Goal: Task Accomplishment & Management: Manage account settings

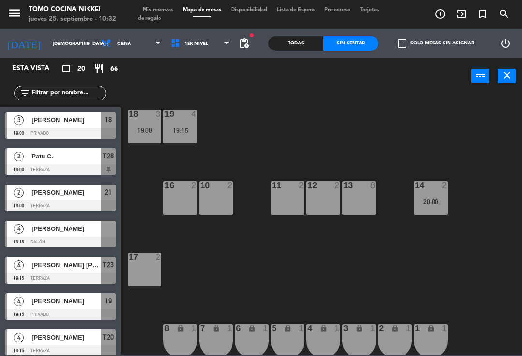
click at [112, 48] on span "Cena" at bounding box center [131, 43] width 69 height 21
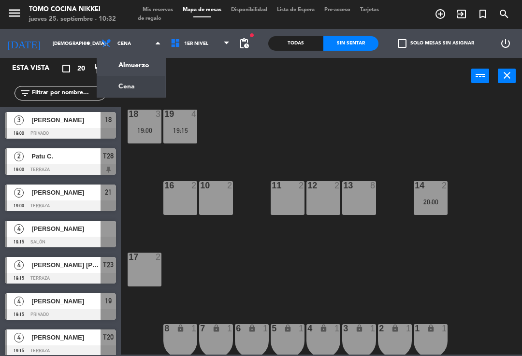
click at [107, 70] on ng-component "menu Tomo Cocina Nikkei jueves 25. septiembre - 10:32 Mis reservas Mapa de mesa…" at bounding box center [261, 177] width 522 height 355
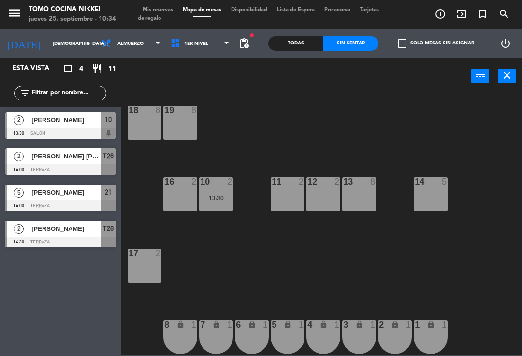
scroll to position [4, 0]
click at [164, 11] on span "Mis reservas" at bounding box center [158, 9] width 40 height 5
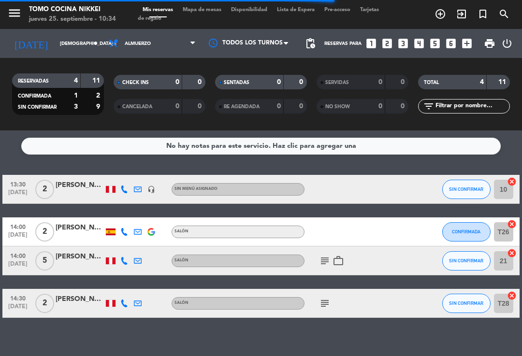
click at [313, 271] on div "subject work_outline" at bounding box center [344, 260] width 81 height 29
click at [322, 266] on icon "subject" at bounding box center [325, 261] width 12 height 12
click at [328, 264] on icon "subject" at bounding box center [325, 261] width 12 height 12
click at [316, 302] on div "subject" at bounding box center [344, 303] width 81 height 29
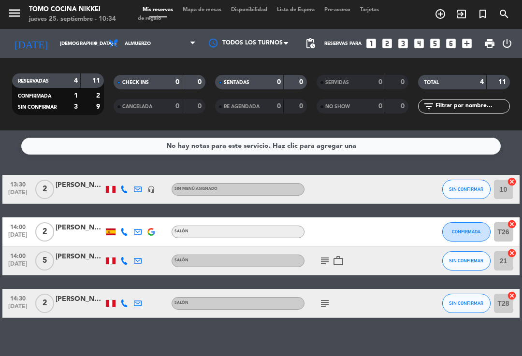
click at [320, 306] on icon "subject" at bounding box center [325, 304] width 12 height 12
click at [211, 10] on span "Mapa de mesas" at bounding box center [202, 9] width 48 height 5
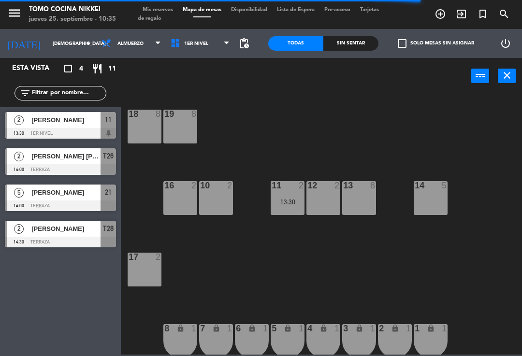
click at [299, 152] on div "18 8 19 8 16 2 10 2 11 2 13:30 12 2 13 8 14 5 17 2 7 lock 1 8 lock 1 6 lock 1 5…" at bounding box center [324, 224] width 396 height 262
click at [303, 149] on div "18 8 19 8 16 2 10 2 11 2 13:30 12 2 13 8 14 5 17 2 7 lock 1 8 lock 1 6 lock 1 5…" at bounding box center [324, 224] width 396 height 262
click at [215, 50] on span "1er Nivel" at bounding box center [200, 43] width 69 height 21
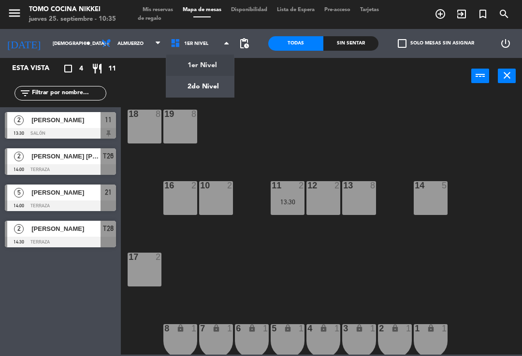
click at [215, 91] on ng-component "menu Tomo Cocina Nikkei jueves 25. septiembre - 10:35 Mis reservas Mapa de mesa…" at bounding box center [261, 177] width 522 height 355
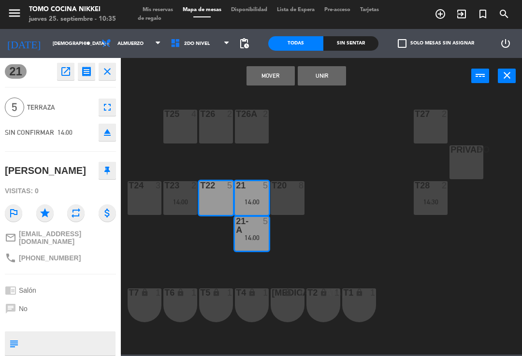
click at [281, 79] on button "Mover" at bounding box center [270, 75] width 48 height 19
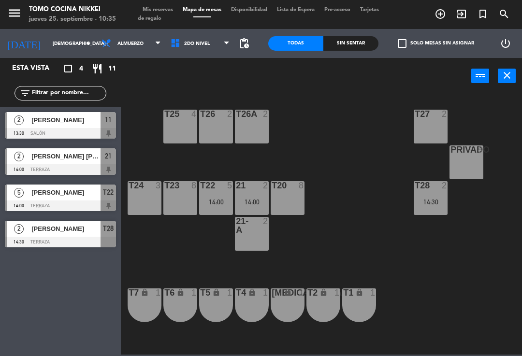
click at [315, 153] on div "T27 2 T25 4 T26A 2 T26 2 Privado 8 T24 3 T23 8 T22 5 14:00 21 2 14:00 T20 8 T28…" at bounding box center [324, 224] width 396 height 262
click at [379, 186] on div "T27 2 14:30 T25 4 T26A 2 T26 2 Privado 8 T24 3 T23 8 T22 5 14:00 21 2 14:00 T20…" at bounding box center [324, 224] width 396 height 262
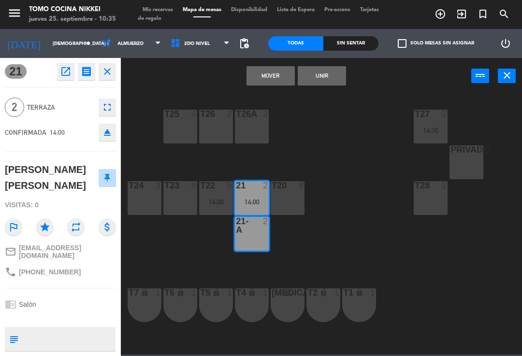
click at [283, 80] on button "Mover" at bounding box center [270, 75] width 48 height 19
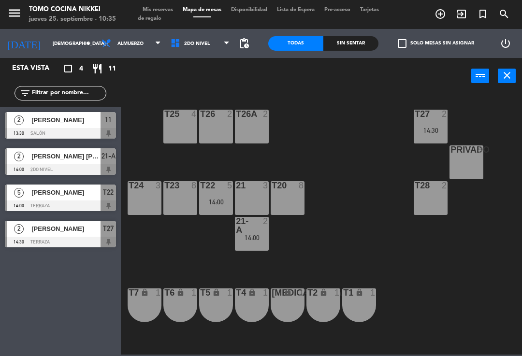
click at [331, 152] on div "T27 2 14:30 T25 4 T26A 2 T26 2 Privado 8 T24 3 T23 8 T22 5 14:00 21 3 T20 8 T28…" at bounding box center [324, 224] width 396 height 262
click at [171, 7] on span "Mis reservas" at bounding box center [158, 9] width 40 height 5
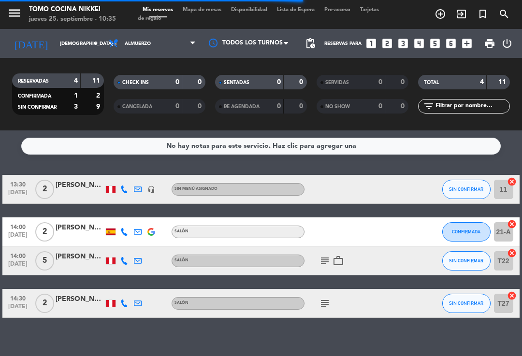
click at [224, 7] on span "Mapa de mesas" at bounding box center [202, 9] width 48 height 5
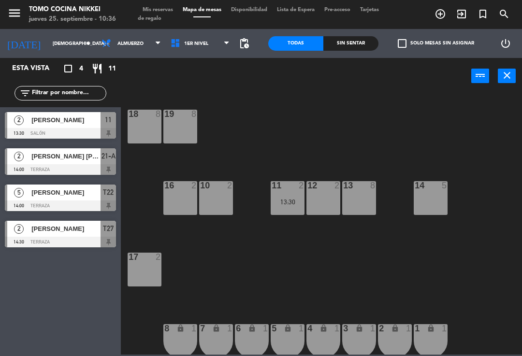
click at [56, 168] on div at bounding box center [60, 169] width 111 height 11
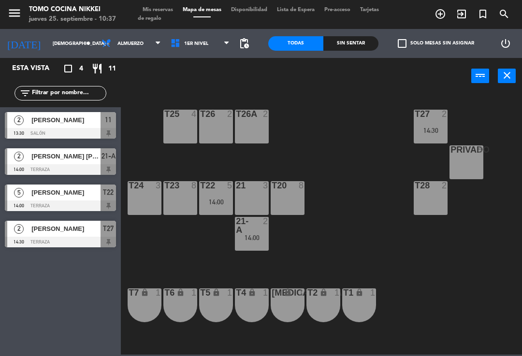
click at [68, 236] on div "[PERSON_NAME]" at bounding box center [65, 229] width 70 height 16
click at [108, 53] on span "Almuerzo" at bounding box center [131, 43] width 69 height 21
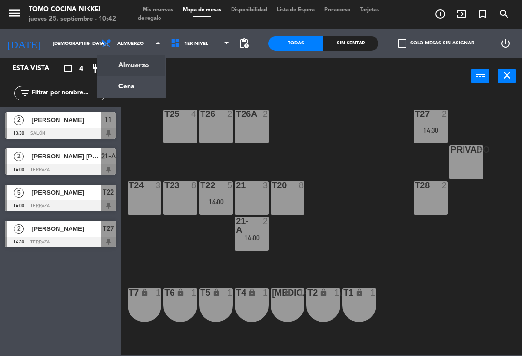
click at [115, 95] on ng-component "menu Tomo Cocina Nikkei jueves 25. septiembre - 10:42 Mis reservas Mapa de mesa…" at bounding box center [261, 177] width 522 height 355
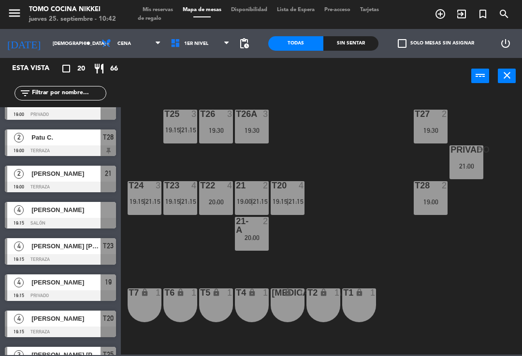
click at [180, 54] on span "1er Nivel" at bounding box center [200, 43] width 69 height 21
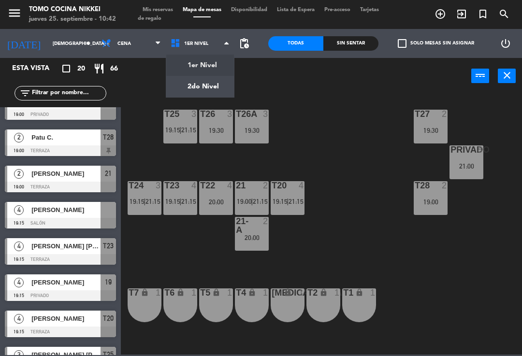
click at [195, 68] on ng-component "menu Tomo Cocina Nikkei jueves 25. septiembre - 10:42 Mis reservas Mapa de mesa…" at bounding box center [261, 177] width 522 height 355
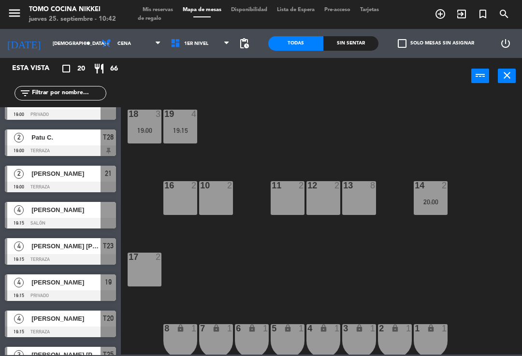
click at [179, 121] on div "19 4 19:15" at bounding box center [180, 127] width 34 height 34
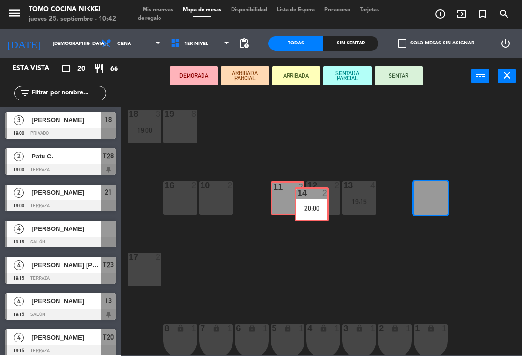
scroll to position [0, 0]
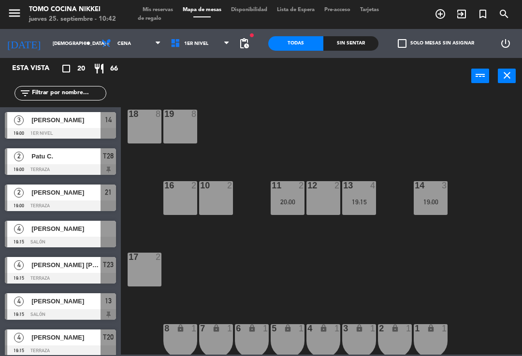
click at [372, 113] on div "18 8 19 8 16 2 10 2 11 2 20:00 12 2 13 4 19:15 14 3 19:00 17 2 7 lock 1 8 lock …" at bounding box center [324, 224] width 396 height 262
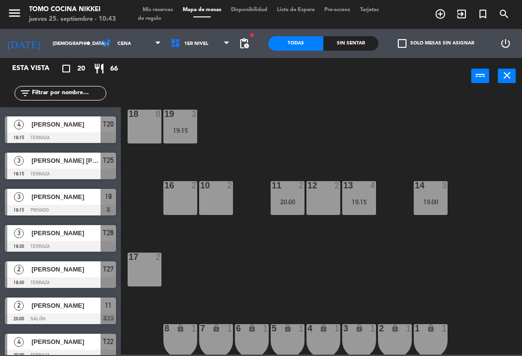
scroll to position [230, 0]
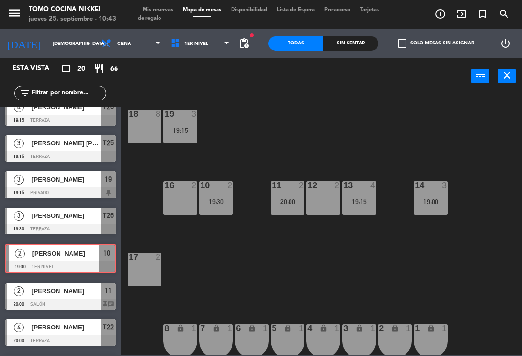
click at [91, 300] on div at bounding box center [60, 304] width 111 height 11
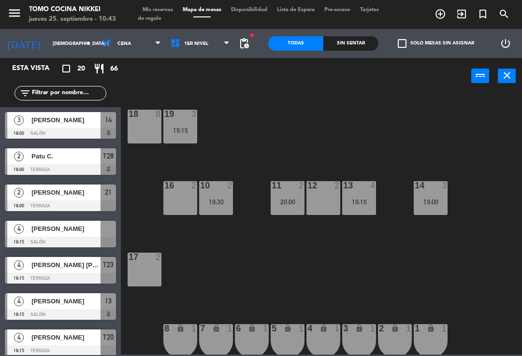
scroll to position [2, 0]
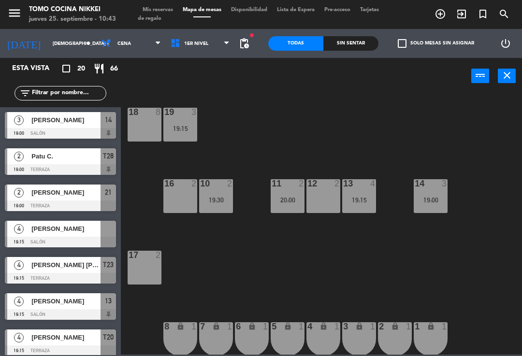
click at [291, 197] on div "20:00" at bounding box center [288, 200] width 34 height 7
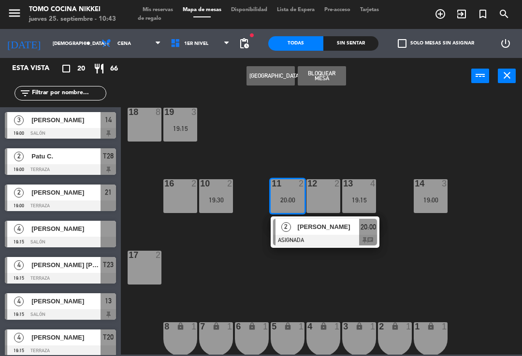
click at [436, 197] on div "19:00" at bounding box center [431, 200] width 34 height 7
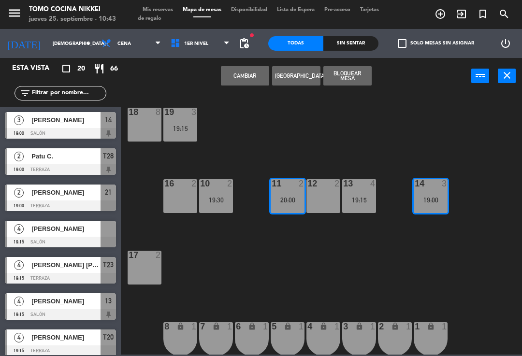
click at [444, 192] on div "14 3 19:00" at bounding box center [431, 196] width 34 height 34
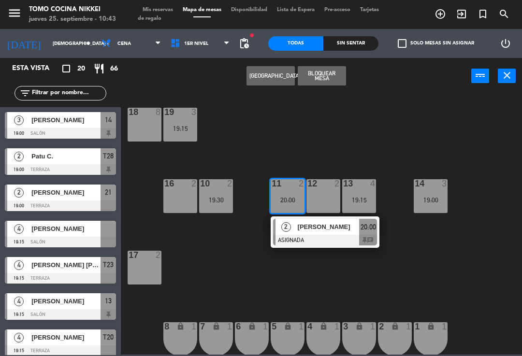
click at [435, 199] on div "19:00" at bounding box center [431, 200] width 34 height 7
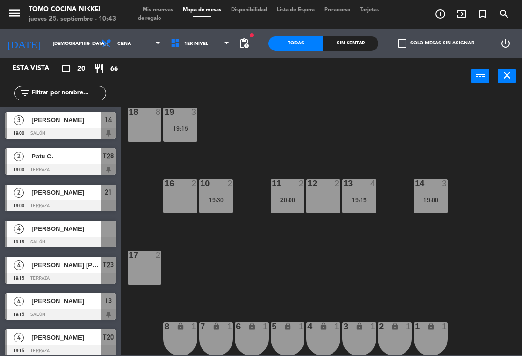
click at [429, 166] on div "18 8 19 3 19:15 16 2 10 2 19:30 11 2 20:00 12 2 13 4 19:15 14 3 19:00 17 2 7 lo…" at bounding box center [324, 224] width 396 height 262
click at [223, 49] on span "1er Nivel" at bounding box center [200, 43] width 69 height 21
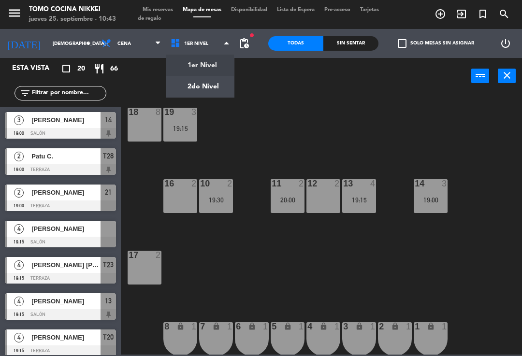
click at [222, 91] on ng-component "menu Tomo Cocina Nikkei jueves 25. septiembre - 10:43 Mis reservas Mapa de mesa…" at bounding box center [261, 177] width 522 height 355
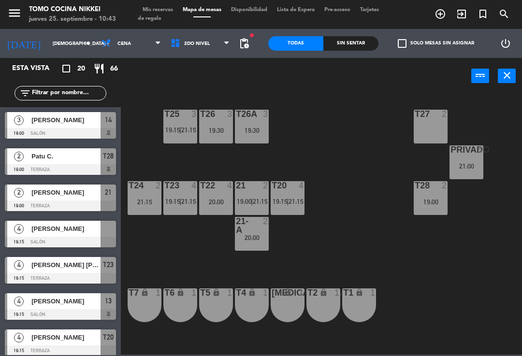
click at [201, 182] on div "T22" at bounding box center [200, 185] width 0 height 9
click at [323, 163] on div "T27 2 T25 3 19:15 | 21:15 T26A 3 19:30 T26 3 19:30 Privado 8 21:00 T24 2 21:15 …" at bounding box center [324, 224] width 396 height 262
click at [257, 198] on span "21:15" at bounding box center [260, 202] width 15 height 8
click at [339, 140] on div "T27 2 T25 3 19:15 | 21:15 T26A 3 19:30 T26 3 19:30 Privado 8 21:00 T24 2 21:15 …" at bounding box center [324, 224] width 396 height 262
click at [250, 198] on span "19:00" at bounding box center [244, 202] width 15 height 8
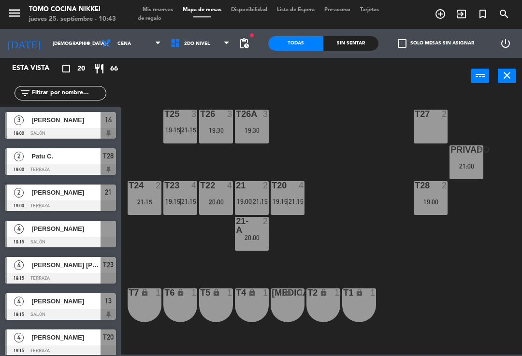
click at [379, 259] on div "T27 2 T25 3 19:15 | 21:15 T26A 3 19:30 T26 3 19:30 Privado 8 21:00 T24 2 21:15 …" at bounding box center [324, 224] width 396 height 262
click at [291, 193] on div "T20 4 19:15 | 21:15" at bounding box center [288, 198] width 34 height 34
click at [348, 160] on div "T27 2 T25 3 19:15 | 21:15 T26A 3 19:30 T26 3 19:30 Privado 8 21:00 T24 2 21:15 …" at bounding box center [324, 224] width 396 height 262
click at [253, 188] on div at bounding box center [252, 185] width 16 height 9
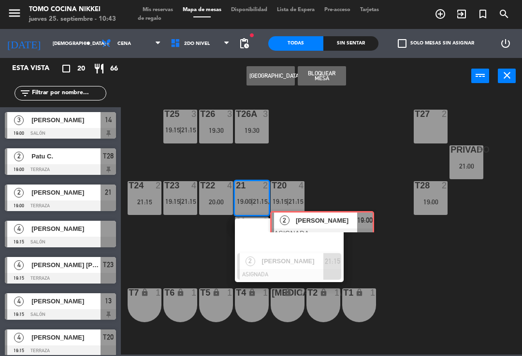
scroll to position [0, 7]
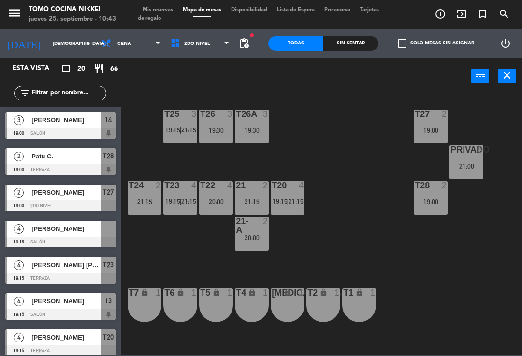
click at [368, 158] on div "T27 2 19:00 T25 3 19:15 | 21:15 T26A 3 19:30 T26 3 19:30 Privado 8 21:00 T24 2 …" at bounding box center [324, 224] width 396 height 262
click at [188, 134] on span "21:15" at bounding box center [188, 130] width 15 height 8
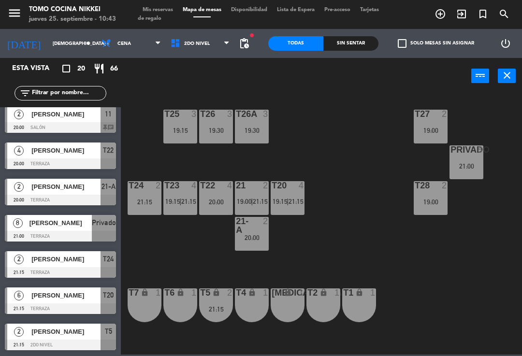
click at [331, 232] on div "T27 2 19:00 T25 3 19:15 T26A 3 19:30 T26 3 19:30 Privado 8 21:00 T24 2 21:15 T2…" at bounding box center [324, 224] width 396 height 262
click at [195, 183] on div "T22" at bounding box center [200, 185] width 16 height 9
click at [344, 166] on div "T27 2 19:00 T25 3 19:15 T26A 3 19:30 T26 3 19:30 Privado 8 21:00 T24 2 21:15 T2…" at bounding box center [324, 224] width 396 height 262
click at [291, 200] on span "21:15" at bounding box center [295, 202] width 15 height 8
click at [331, 172] on div "T27 2 19:00 T25 3 19:15 T26A 3 19:30 T26 3 19:30 Privado 8 21:00 T24 2 21:15 T2…" at bounding box center [324, 224] width 396 height 262
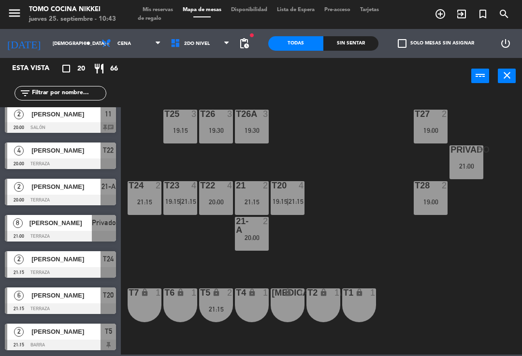
click at [196, 68] on div "power_input close" at bounding box center [296, 76] width 350 height 37
click at [202, 52] on span "2do Nivel" at bounding box center [200, 43] width 69 height 21
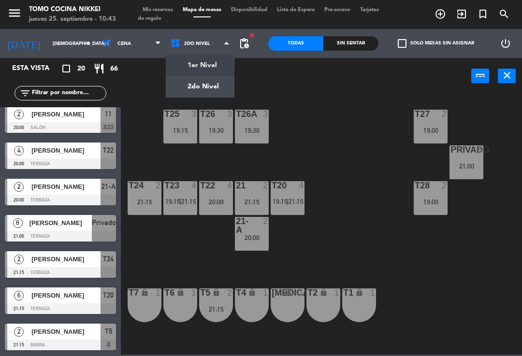
click at [201, 58] on div "1er Nivel 2do Nivel 2do Nivel 1er Nivel 2do Nivel" at bounding box center [200, 43] width 69 height 29
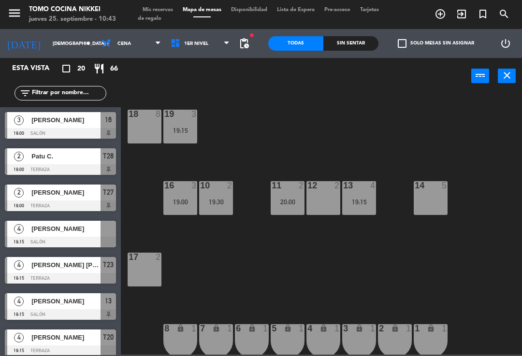
scroll to position [4, 0]
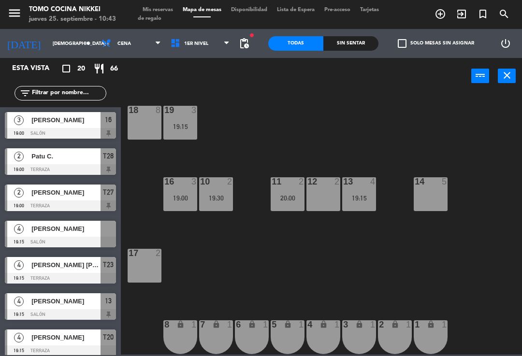
click at [356, 257] on div "18 8 19 3 19:15 16 3 19:00 10 2 19:30 11 2 20:00 12 2 13 4 19:15 14 5 17 2 7 lo…" at bounding box center [324, 224] width 396 height 262
click at [296, 196] on div "20:00" at bounding box center [288, 198] width 34 height 7
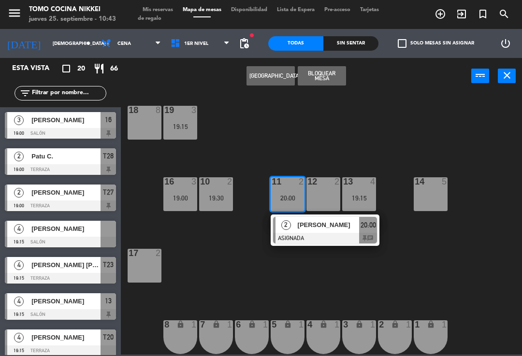
click at [331, 226] on span "[PERSON_NAME]" at bounding box center [329, 225] width 62 height 10
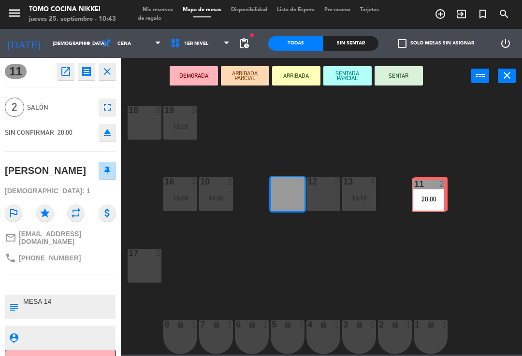
scroll to position [0, 0]
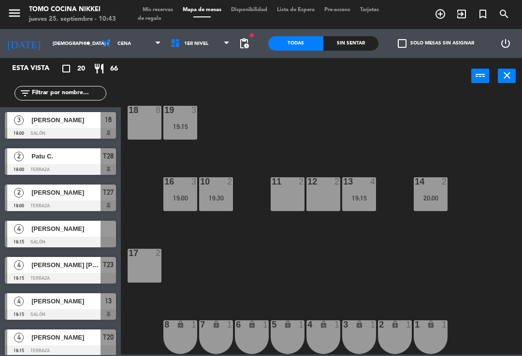
click at [386, 153] on div "18 8 19 3 19:15 16 3 19:00 10 2 19:30 11 2 12 2 13 4 19:15 14 2 20:00 17 2 7 lo…" at bounding box center [324, 224] width 396 height 262
click at [384, 155] on div "18 8 19 3 19:15 16 3 19:00 10 2 19:30 11 2 12 2 13 4 19:15 14 2 20:00 17 2 7 lo…" at bounding box center [324, 224] width 396 height 262
click at [321, 133] on div "18 8 19 3 19:15 16 3 19:00 10 2 11 2 19:30 12 2 13 4 19:15 14 2 20:00 17 2 7 lo…" at bounding box center [324, 224] width 396 height 262
click at [325, 135] on div "18 8 19 3 19:15 16 3 19:00 10 2 11 2 19:30 12 2 13 4 19:15 14 2 20:00 17 2 7 lo…" at bounding box center [324, 224] width 396 height 262
click at [180, 200] on div "19:00" at bounding box center [180, 198] width 34 height 7
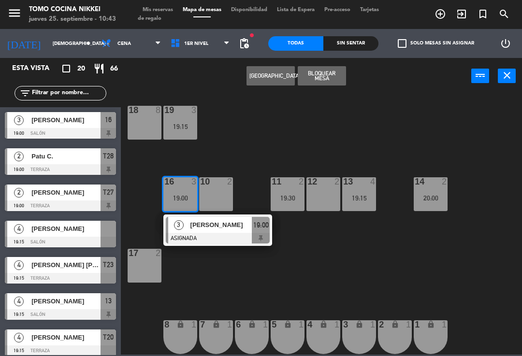
click at [231, 232] on div "[PERSON_NAME]" at bounding box center [220, 225] width 63 height 16
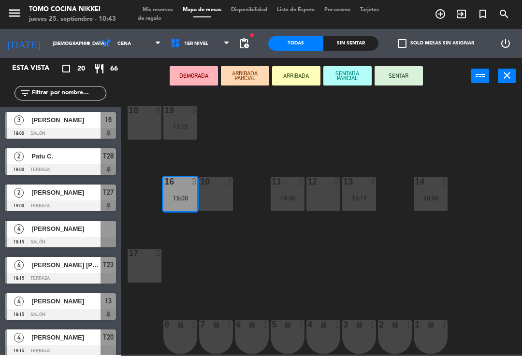
click at [216, 204] on div "10 2" at bounding box center [216, 194] width 34 height 34
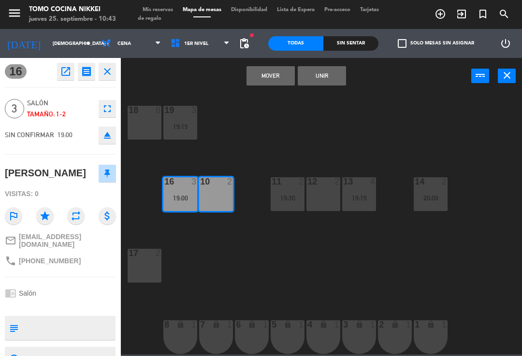
click at [324, 84] on button "Unir" at bounding box center [322, 75] width 48 height 19
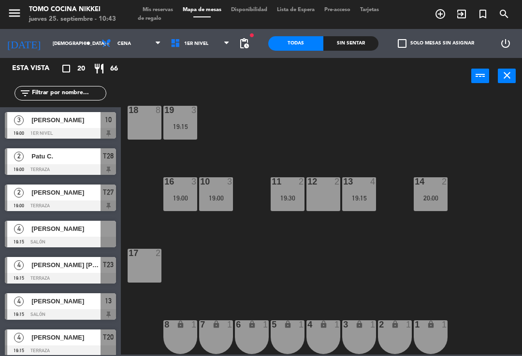
click at [320, 145] on div "18 8 19 3 19:15 16 3 19:00 10 3 19:00 11 2 19:30 12 2 13 4 19:15 14 2 20:00 17 …" at bounding box center [324, 224] width 396 height 262
click at [223, 40] on span "1er Nivel" at bounding box center [200, 43] width 69 height 21
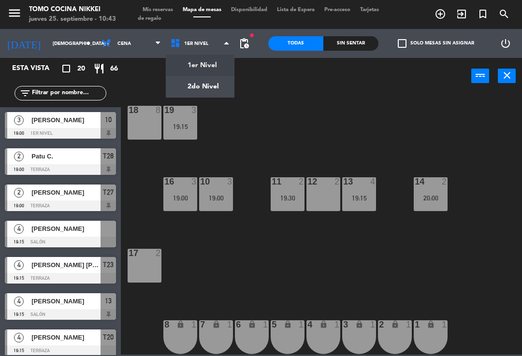
click at [229, 73] on ng-component "menu Tomo Cocina Nikkei jueves 25. septiembre - 10:43 Mis reservas Mapa de mesa…" at bounding box center [261, 177] width 522 height 355
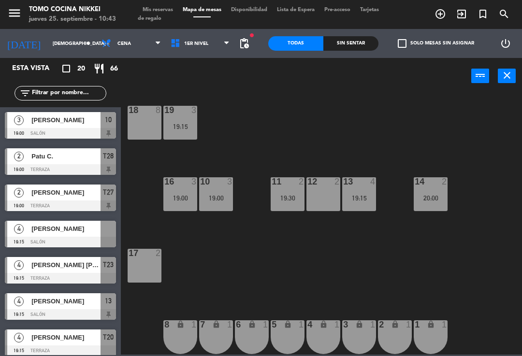
click at [225, 40] on icon at bounding box center [226, 44] width 4 height 8
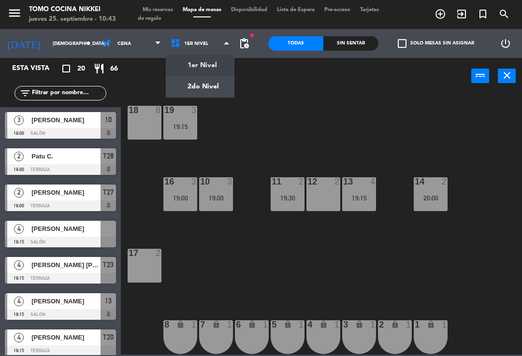
scroll to position [4, 0]
click at [220, 86] on ng-component "menu Tomo Cocina Nikkei jueves 25. septiembre - 10:43 Mis reservas Mapa de mesa…" at bounding box center [261, 177] width 522 height 355
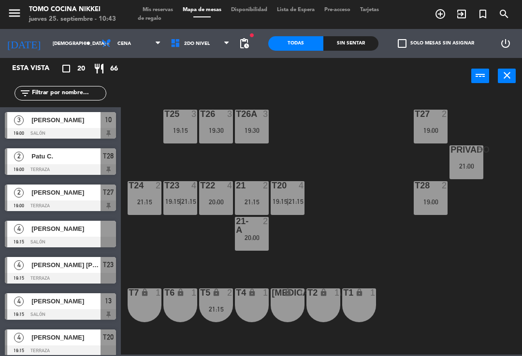
click at [220, 42] on span "2do Nivel" at bounding box center [200, 43] width 69 height 21
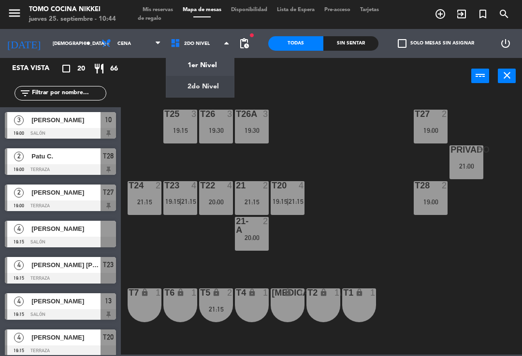
click at [218, 64] on ng-component "menu Tomo Cocina Nikkei jueves 25. septiembre - 10:44 Mis reservas Mapa de mesa…" at bounding box center [261, 177] width 522 height 355
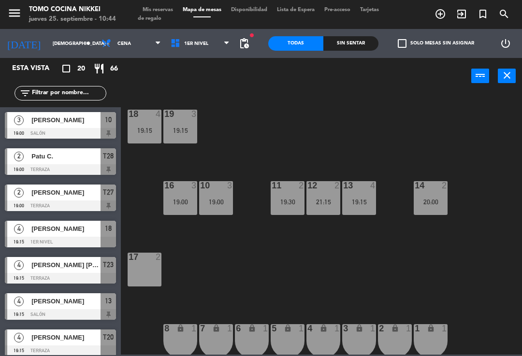
click at [265, 97] on div "18 4 19:15 19 3 19:15 16 3 19:00 10 3 19:00 11 2 19:30 12 2 21:15 13 4 19:15 14…" at bounding box center [324, 224] width 396 height 262
click at [211, 44] on span "1er Nivel" at bounding box center [200, 43] width 69 height 21
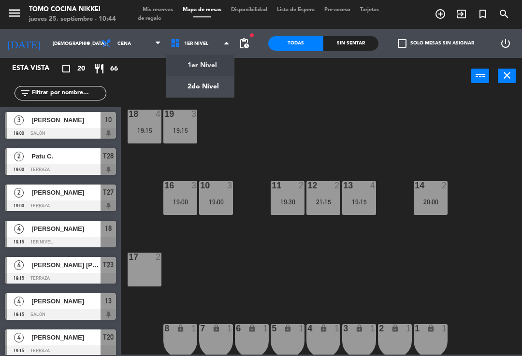
click at [216, 77] on ng-component "menu Tomo Cocina Nikkei jueves 25. septiembre - 10:44 Mis reservas Mapa de mesa…" at bounding box center [261, 177] width 522 height 355
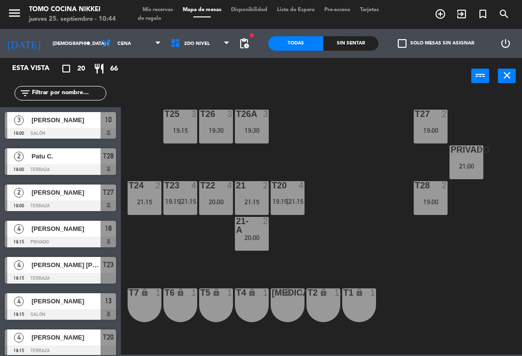
click at [304, 149] on div "T27 2 19:00 T25 3 19:15 T26A 3 19:30 T26 3 19:30 Privado 8 21:00 T24 2 21:15 T2…" at bounding box center [324, 224] width 396 height 262
click at [175, 198] on span "19:15" at bounding box center [172, 202] width 15 height 8
click at [324, 144] on div "T27 2 19:00 T25 3 19:15 T26A 3 19:30 T26 3 19:30 Privado 8 21:00 T24 2 21:15 T2…" at bounding box center [324, 224] width 396 height 262
click at [236, 118] on div "T26A" at bounding box center [236, 114] width 0 height 9
click at [326, 119] on div "T27 2 19:00 T25 3 19:15 T26A 3 19:30 T26 3 19:30 Privado 8 21:00 T24 2 21:15 T2…" at bounding box center [324, 224] width 396 height 262
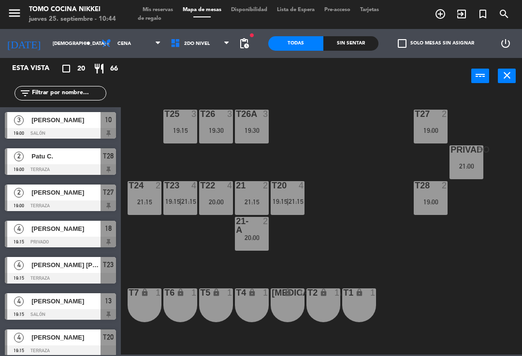
click at [323, 151] on div "T27 2 19:00 T25 3 19:15 T26A 3 19:30 T26 3 19:30 Privado 8 21:00 T24 2 21:15 T2…" at bounding box center [324, 224] width 396 height 262
click at [346, 149] on div "T27 2 19:00 T25 3 19:15 T26A 3 19:30 T26 3 19:30 Privado 8 21:00 T24 2 21:15 T2…" at bounding box center [324, 224] width 396 height 262
click at [326, 166] on div "T27 2 19:00 T25 3 19:15 T26A 3 19:30 T26 3 19:30 Privado 8 21:00 T24 2 21:15 T2…" at bounding box center [324, 224] width 396 height 262
click at [209, 44] on span "2do Nivel" at bounding box center [200, 43] width 69 height 21
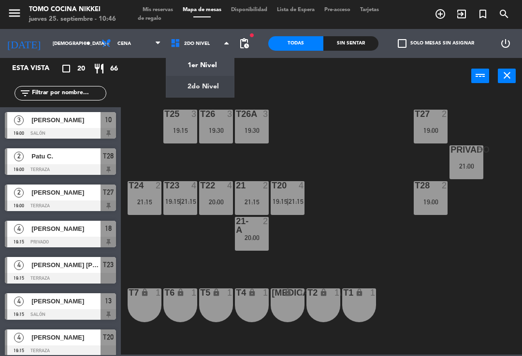
click at [213, 58] on div "1er Nivel 2do Nivel 2do Nivel 1er Nivel 2do Nivel" at bounding box center [200, 43] width 69 height 29
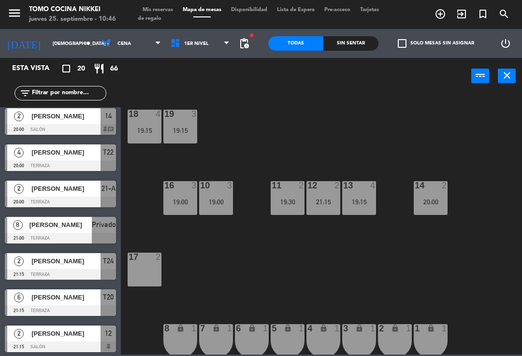
click at [211, 42] on span "1er Nivel" at bounding box center [200, 43] width 69 height 21
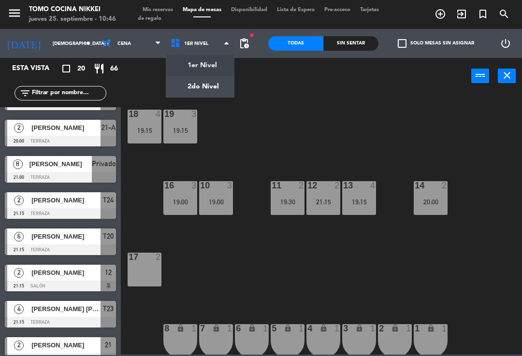
click at [240, 43] on span "pending_actions" at bounding box center [244, 44] width 12 height 12
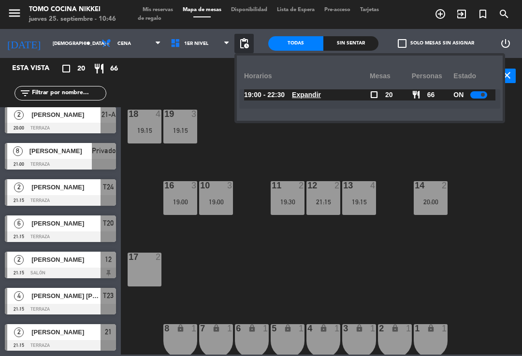
scroll to position [477, 0]
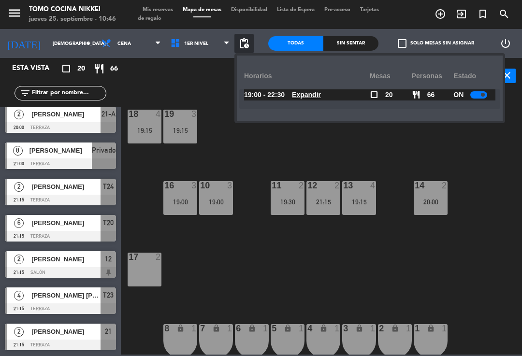
click at [487, 95] on div at bounding box center [478, 94] width 17 height 7
click at [309, 167] on div "18 4 19:15 19 3 19:15 16 3 19:00 10 3 19:00 11 2 19:30 12 2 21:15 13 4 19:15 14…" at bounding box center [324, 224] width 396 height 262
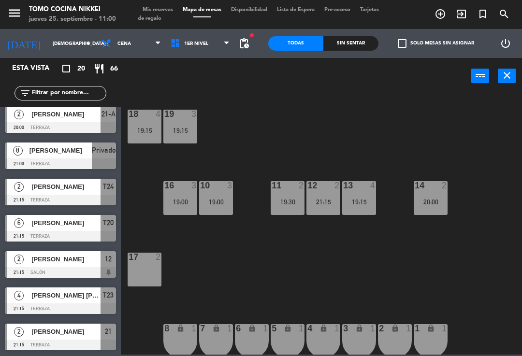
click at [165, 9] on span "Mis reservas" at bounding box center [158, 9] width 40 height 5
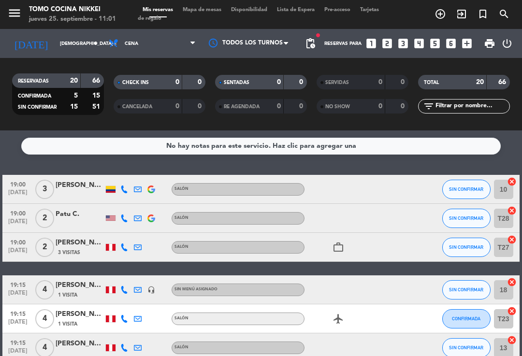
click at [467, 295] on button "SIN CONFIRMAR" at bounding box center [466, 289] width 48 height 19
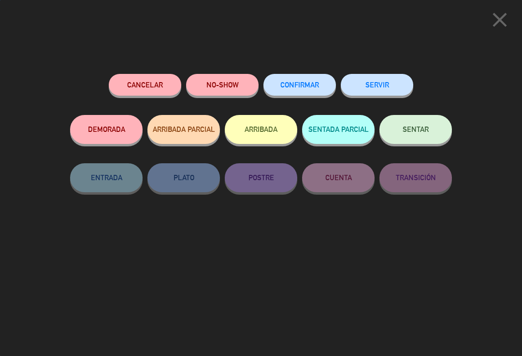
click at [312, 86] on span "CONFIRMAR" at bounding box center [299, 85] width 39 height 8
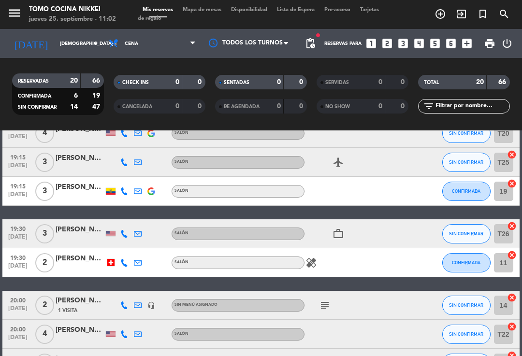
scroll to position [246, 0]
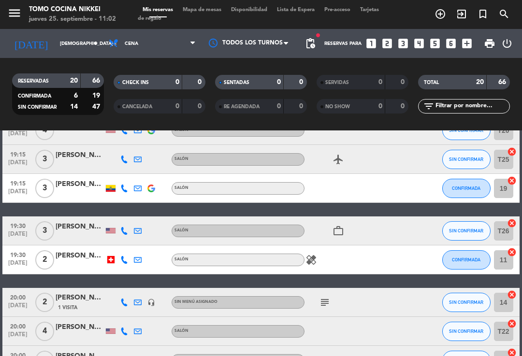
click at [125, 229] on icon at bounding box center [124, 231] width 8 height 8
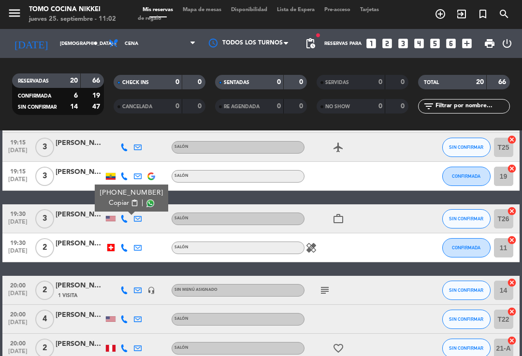
scroll to position [261, 0]
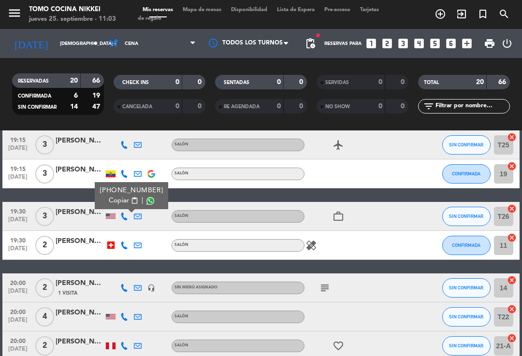
click at [329, 282] on icon "subject" at bounding box center [325, 288] width 12 height 12
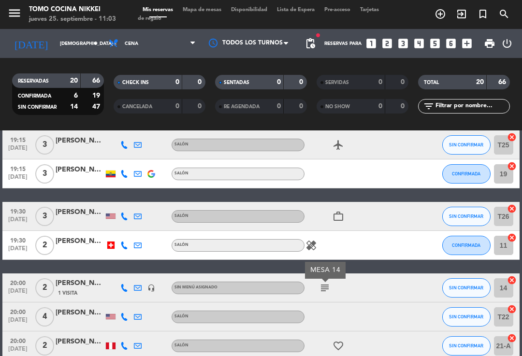
click at [464, 279] on button "SIN CONFIRMAR" at bounding box center [466, 287] width 48 height 19
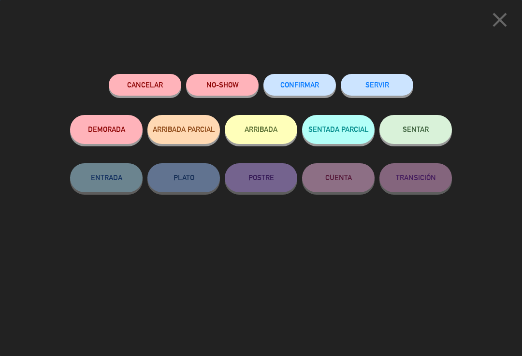
click at [292, 93] on button "CONFIRMAR" at bounding box center [299, 85] width 72 height 22
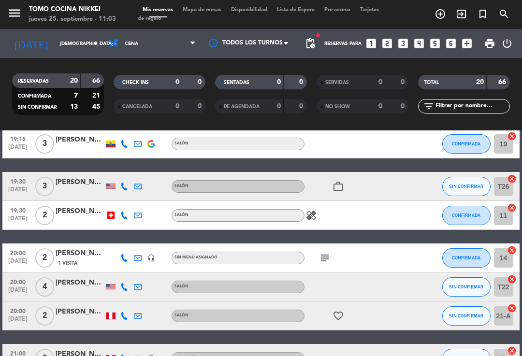
scroll to position [286, 0]
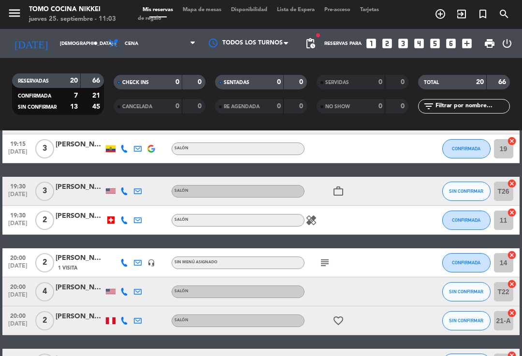
click at [417, 190] on div "19:30 [DATE] 3 [PERSON_NAME] Salón work_outline SIN CONFIRMAR T26 cancel" at bounding box center [260, 191] width 517 height 29
click at [460, 184] on button "SIN CONFIRMAR" at bounding box center [466, 191] width 48 height 19
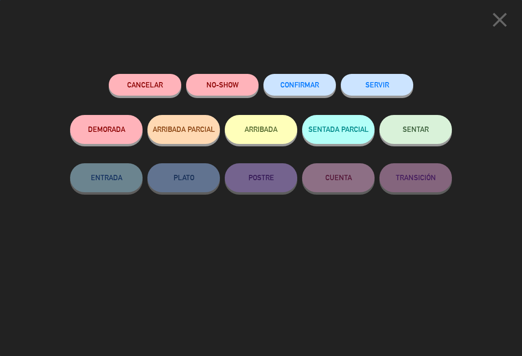
click at [294, 78] on button "CONFIRMAR" at bounding box center [299, 85] width 72 height 22
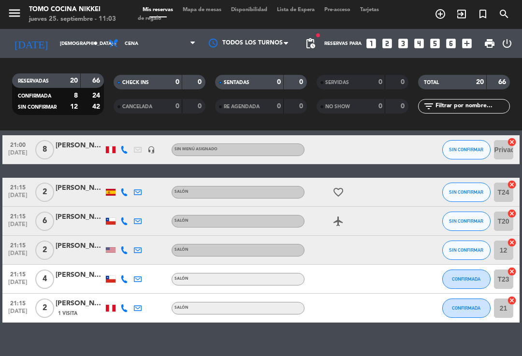
scroll to position [499, 0]
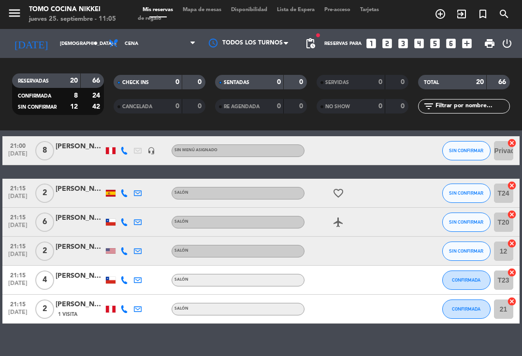
click at [465, 221] on span "SIN CONFIRMAR" at bounding box center [466, 221] width 34 height 5
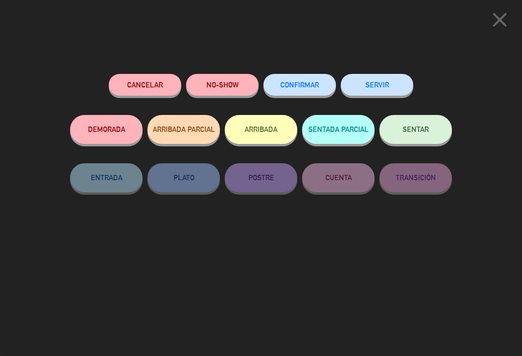
click at [300, 84] on span "CONFIRMAR" at bounding box center [299, 85] width 39 height 8
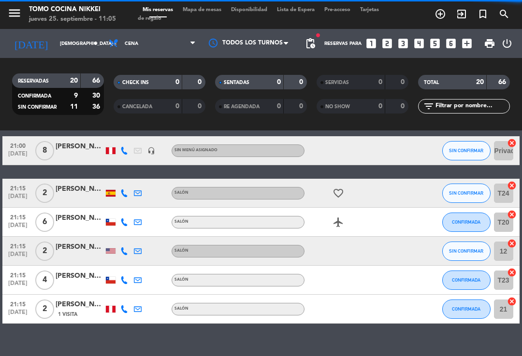
click at [83, 217] on div "[PERSON_NAME]" at bounding box center [80, 218] width 48 height 11
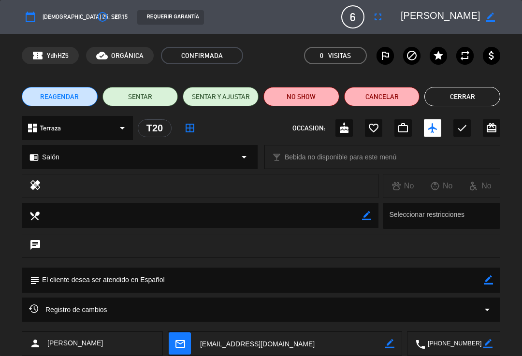
click at [384, 21] on button "fullscreen" at bounding box center [377, 16] width 17 height 17
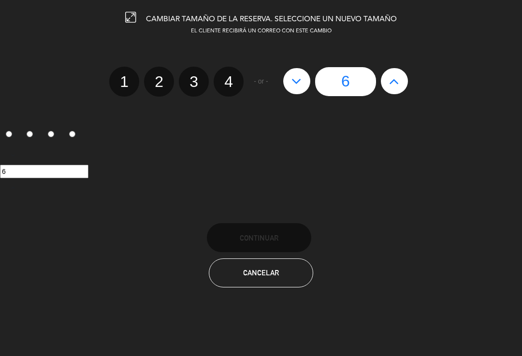
click at [235, 81] on label "4" at bounding box center [229, 82] width 30 height 30
click at [230, 76] on input "4" at bounding box center [227, 73] width 6 height 6
radio input "true"
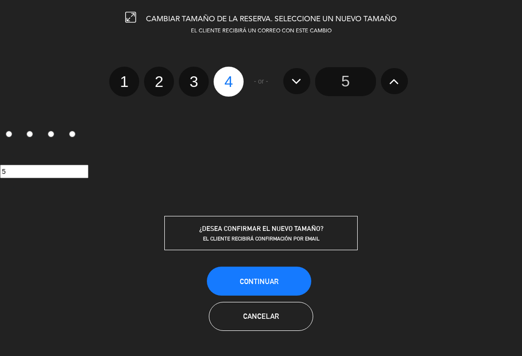
radio input "false"
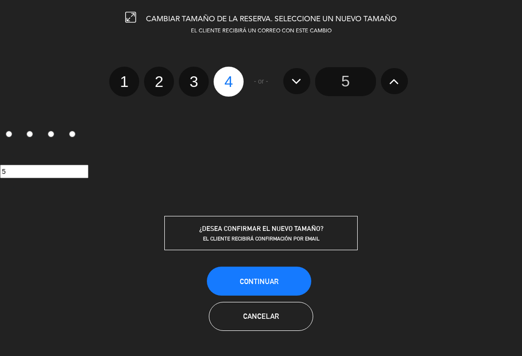
radio input "false"
radio input "true"
click at [263, 268] on button "Continuar" at bounding box center [259, 281] width 104 height 29
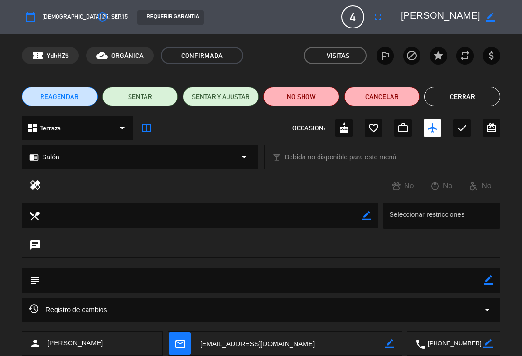
click at [472, 98] on button "Cerrar" at bounding box center [462, 96] width 76 height 19
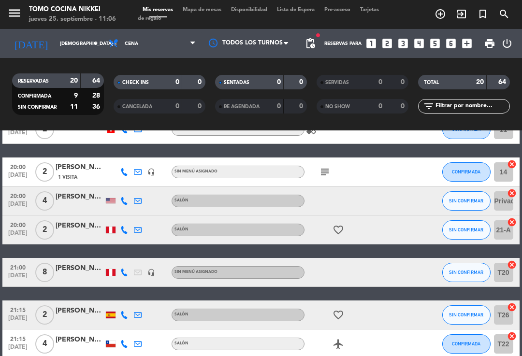
scroll to position [377, 0]
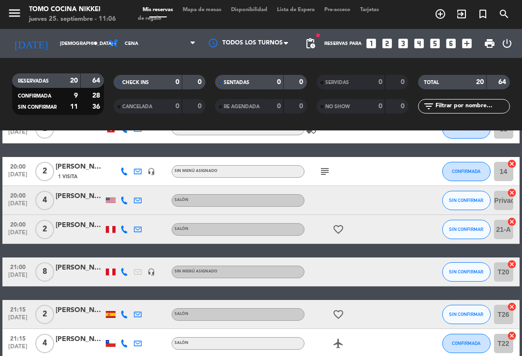
click at [469, 263] on button "SIN CONFIRMAR" at bounding box center [466, 271] width 48 height 19
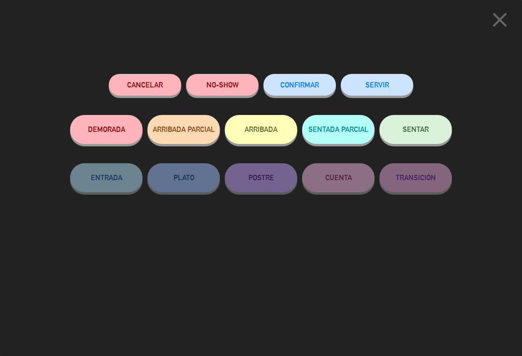
click at [310, 91] on button "CONFIRMAR" at bounding box center [299, 85] width 72 height 22
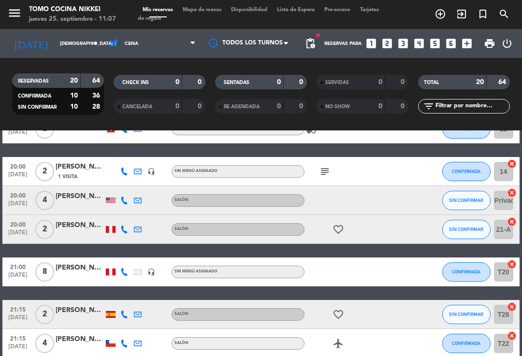
click at [79, 274] on div at bounding box center [80, 278] width 48 height 8
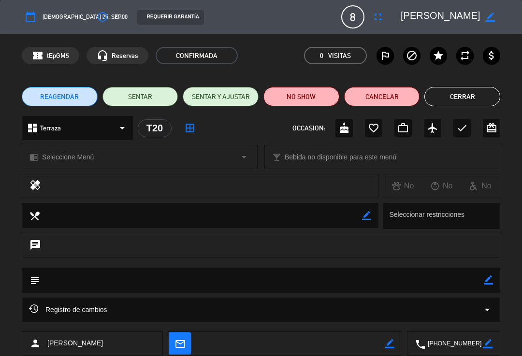
click at [495, 85] on div "REAGENDAR SENTAR SENTAR Y AJUSTAR NO SHOW Cancelar Cerrar" at bounding box center [261, 96] width 522 height 39
click at [471, 101] on button "Cerrar" at bounding box center [462, 96] width 76 height 19
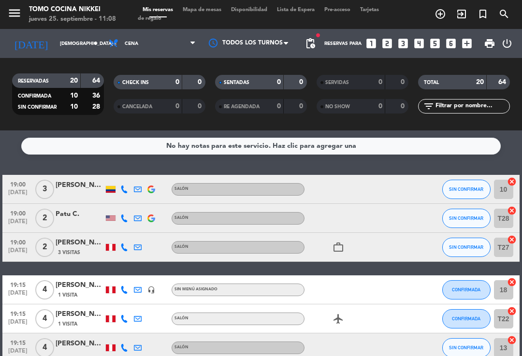
scroll to position [0, 0]
click at [460, 181] on button "SIN CONFIRMAR" at bounding box center [466, 189] width 48 height 19
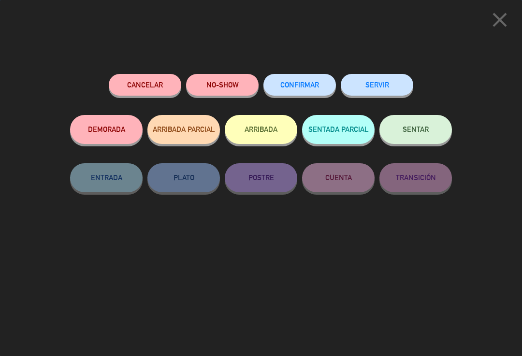
click at [296, 93] on button "CONFIRMAR" at bounding box center [299, 85] width 72 height 22
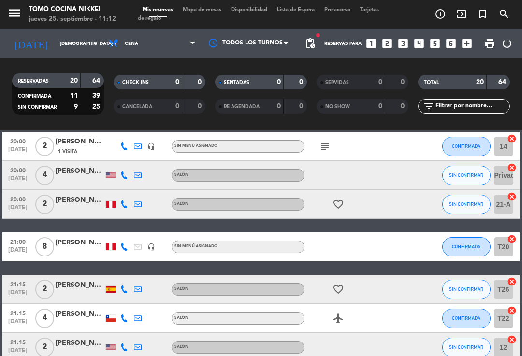
scroll to position [408, 0]
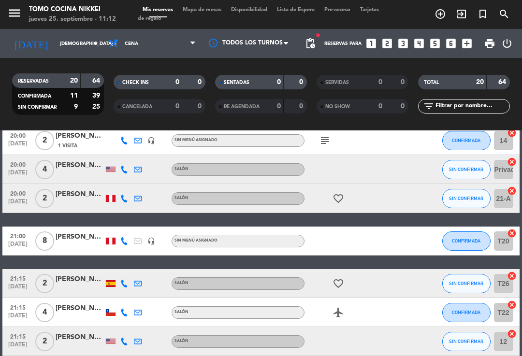
click at [88, 231] on div "[PERSON_NAME]" at bounding box center [80, 236] width 48 height 11
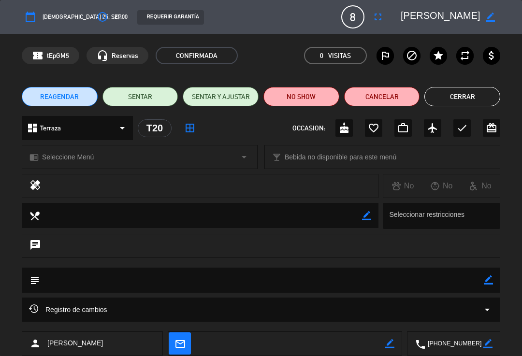
click at [352, 130] on div "cake" at bounding box center [343, 127] width 17 height 17
click at [463, 99] on button "Cerrar" at bounding box center [462, 96] width 76 height 19
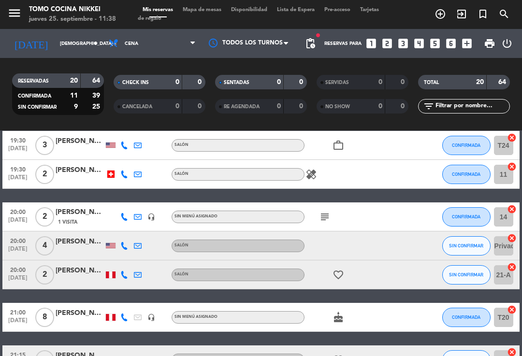
scroll to position [334, 0]
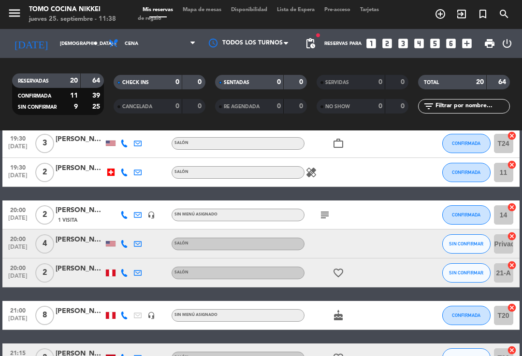
click at [210, 20] on div "Mis reservas Mapa de mesas Disponibilidad Lista de Espera Pre-acceso Tarjetas d…" at bounding box center [261, 14] width 246 height 17
click at [210, 9] on span "Mapa de mesas" at bounding box center [202, 9] width 48 height 5
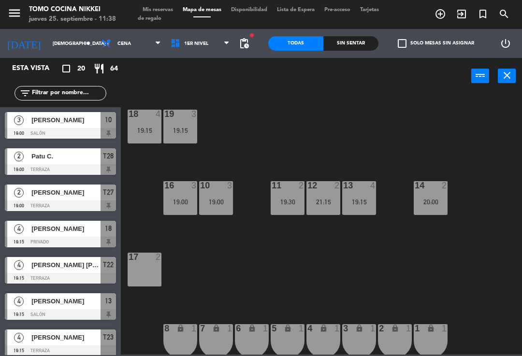
click at [122, 43] on span "Cena" at bounding box center [131, 43] width 69 height 21
click at [128, 66] on ng-component "menu Tomo Cocina Nikkei jueves 25. septiembre - 11:38 Mis reservas Mapa de mesa…" at bounding box center [261, 177] width 522 height 355
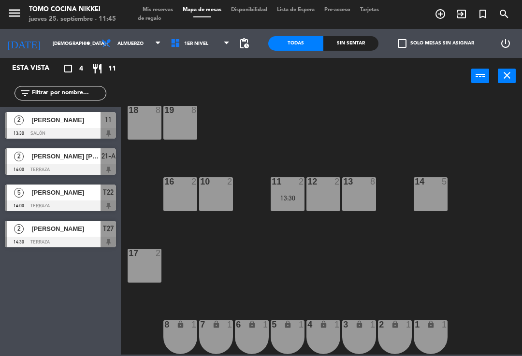
scroll to position [4, 0]
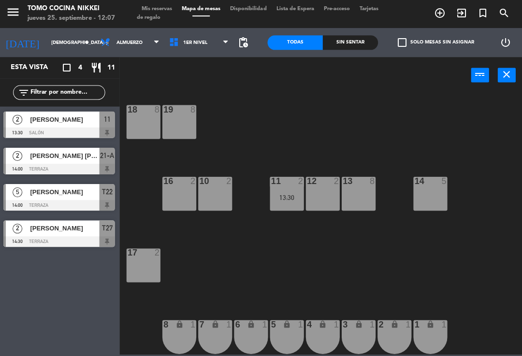
click at [131, 47] on span "Almuerzo" at bounding box center [131, 43] width 69 height 21
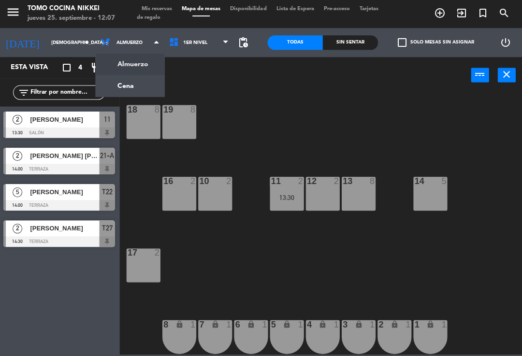
click at [136, 90] on ng-component "menu Tomo Cocina Nikkei jueves 25. septiembre - 12:07 Mis reservas Mapa de mesa…" at bounding box center [261, 177] width 522 height 355
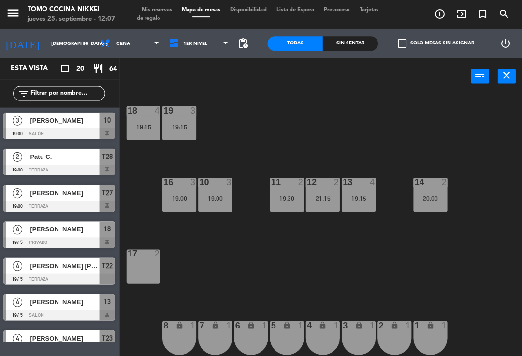
click at [389, 336] on div "2 lock 1" at bounding box center [395, 337] width 34 height 34
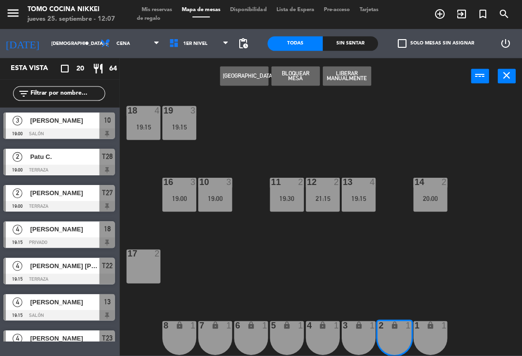
click at [254, 83] on button "[GEOGRAPHIC_DATA]" at bounding box center [245, 75] width 48 height 19
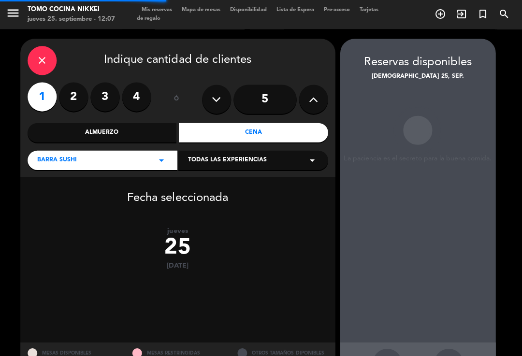
click at [113, 102] on label "3" at bounding box center [106, 96] width 29 height 29
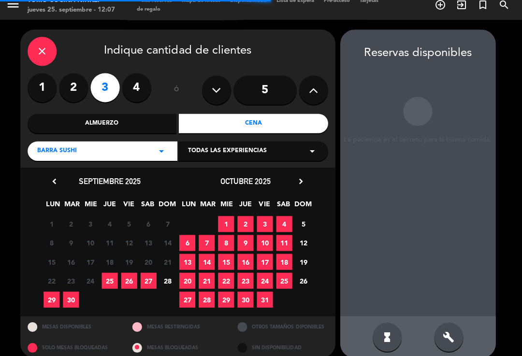
scroll to position [4, 0]
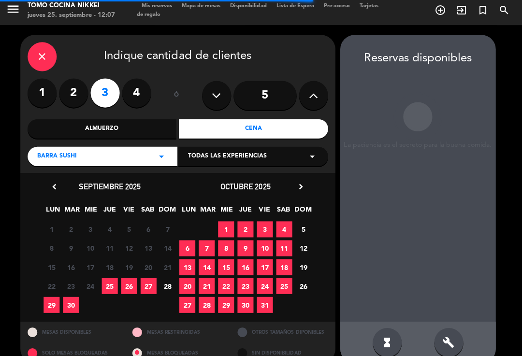
click at [114, 282] on span "25" at bounding box center [111, 285] width 16 height 16
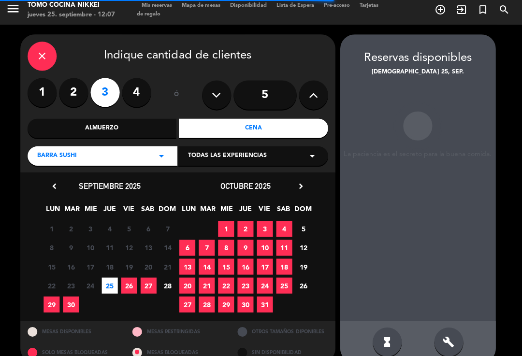
scroll to position [16, 0]
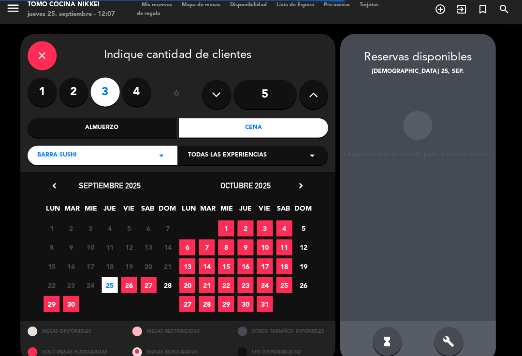
click at [450, 336] on icon "build" at bounding box center [449, 342] width 12 height 12
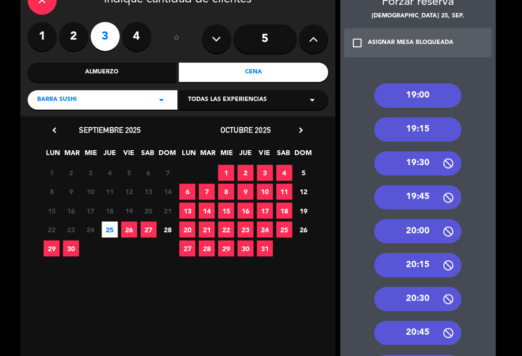
scroll to position [58, 0]
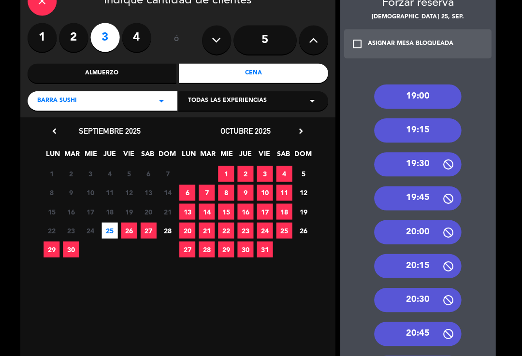
click at [433, 322] on div "20:45" at bounding box center [418, 334] width 87 height 24
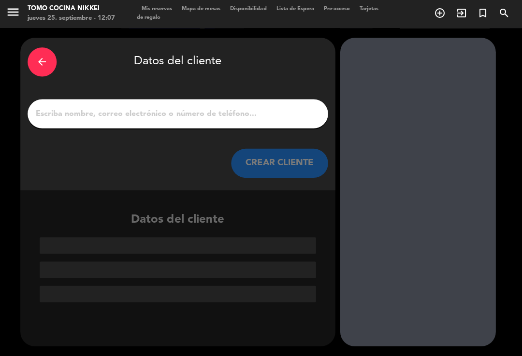
scroll to position [0, 0]
click at [247, 113] on div "arrow_back Datos del cliente CREAR CLIENTE" at bounding box center [179, 115] width 314 height 152
click at [268, 108] on input "1" at bounding box center [178, 115] width 285 height 14
click at [62, 108] on input "1" at bounding box center [178, 115] width 285 height 14
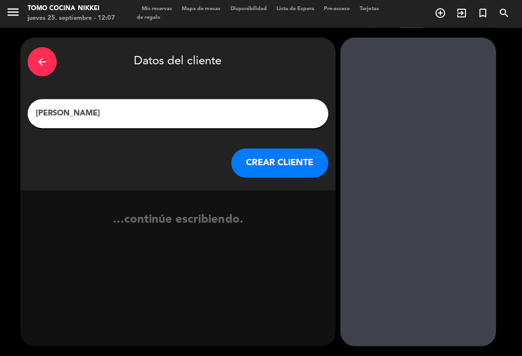
type input "[PERSON_NAME]"
click at [307, 128] on div "arrow_back Datos del cliente [PERSON_NAME] [PERSON_NAME] CLIENTE" at bounding box center [179, 115] width 314 height 152
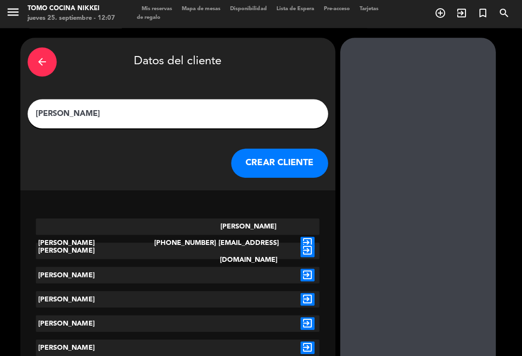
click at [305, 243] on div "exit_to_app" at bounding box center [308, 251] width 24 height 16
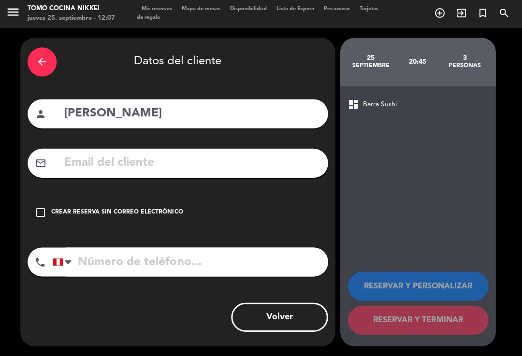
click at [173, 208] on div "Crear reserva sin correo electrónico" at bounding box center [118, 213] width 131 height 10
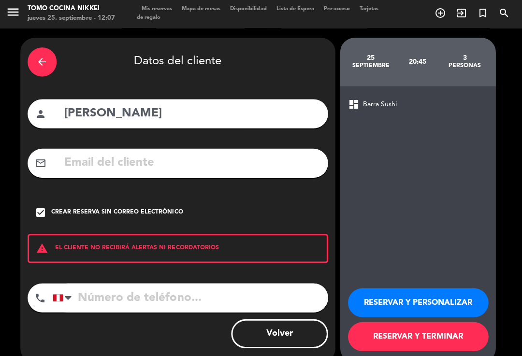
click at [440, 332] on button "RESERVAR Y TERMINAR" at bounding box center [418, 336] width 140 height 29
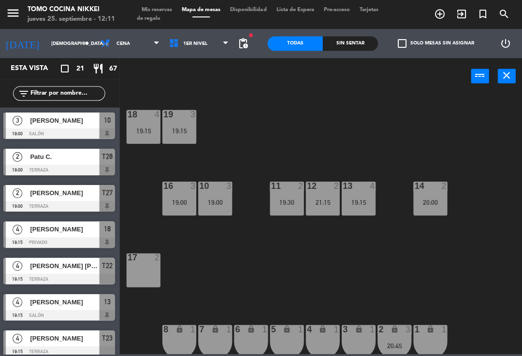
click at [210, 109] on div "18 4 19:15 19 3 19:15 16 3 19:00 10 3 19:00 11 2 19:30 12 2 21:15 13 4 19:15 14…" at bounding box center [324, 223] width 396 height 260
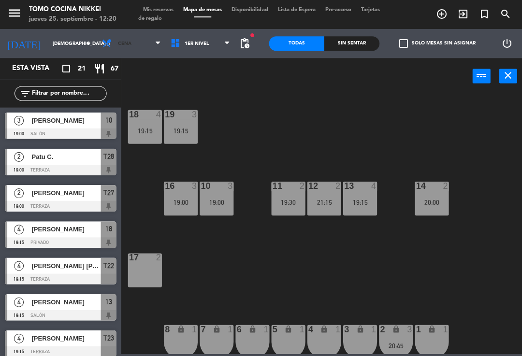
click at [117, 42] on span "Cena" at bounding box center [124, 43] width 14 height 5
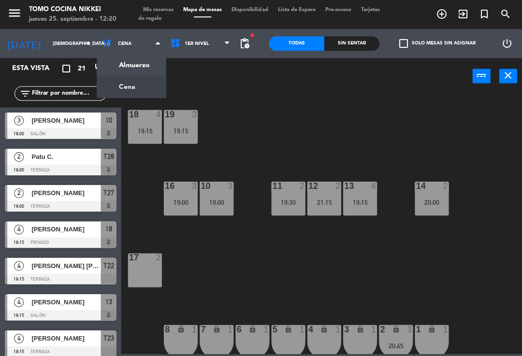
click at [127, 64] on ng-component "menu Tomo Cocina Nikkei jueves 25. septiembre - 12:20 Mis reservas Mapa de mesa…" at bounding box center [261, 176] width 522 height 353
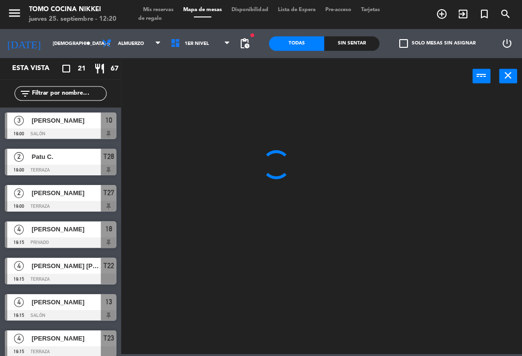
click at [159, 13] on span "Mis reservas" at bounding box center [158, 9] width 40 height 5
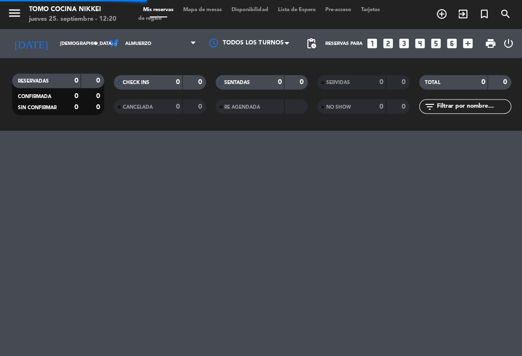
click at [157, 7] on span "Tarjetas de regalo" at bounding box center [258, 14] width 241 height 14
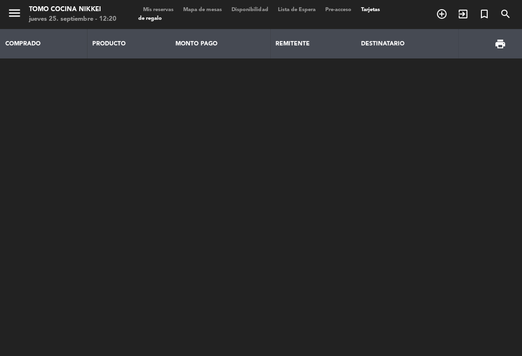
click at [152, 8] on span "Mis reservas" at bounding box center [158, 9] width 40 height 5
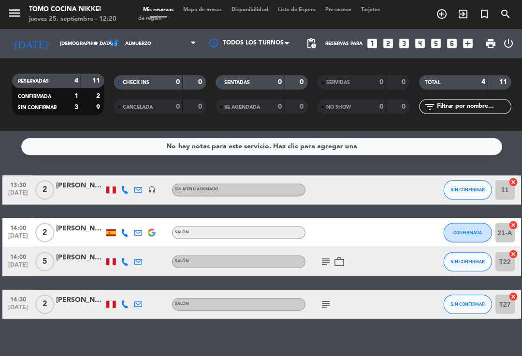
click at [327, 263] on icon "subject" at bounding box center [325, 261] width 12 height 12
click at [322, 308] on icon "subject" at bounding box center [325, 304] width 12 height 12
click at [145, 53] on span "Almuerzo" at bounding box center [152, 43] width 97 height 21
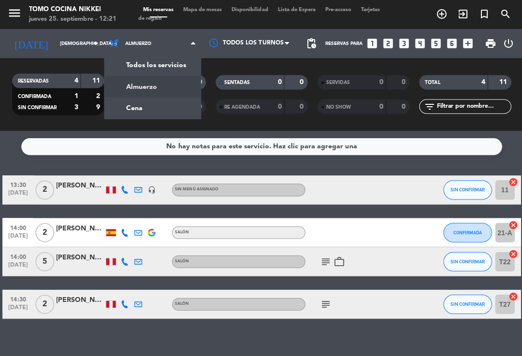
click at [141, 110] on div "menu Tomo Cocina Nikkei jueves 25. septiembre - 12:21 Mis reservas Mapa de mesa…" at bounding box center [261, 65] width 522 height 130
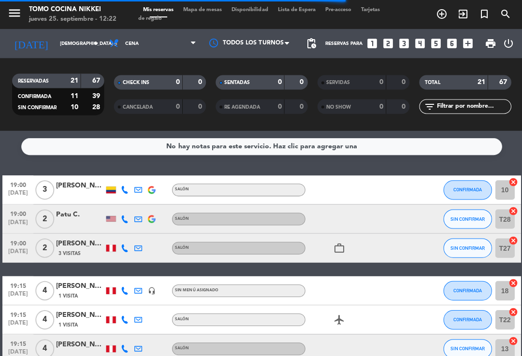
click at [66, 41] on input "[DEMOGRAPHIC_DATA] [DATE]" at bounding box center [88, 43] width 66 height 15
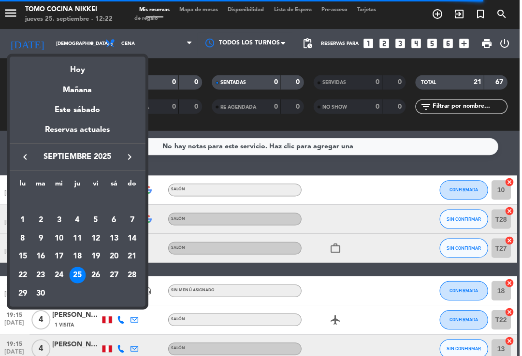
scroll to position [0, 0]
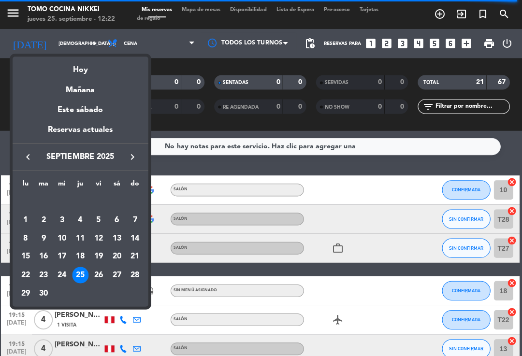
click at [136, 154] on icon "keyboard_arrow_right" at bounding box center [134, 157] width 12 height 12
click at [69, 223] on div "1" at bounding box center [63, 220] width 16 height 16
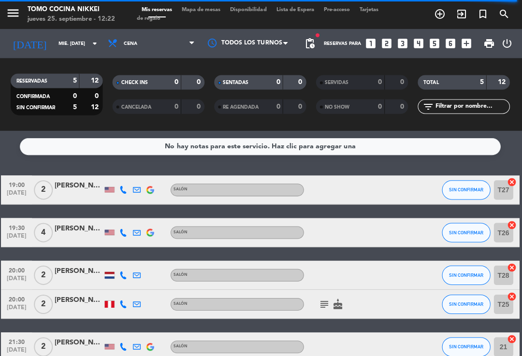
scroll to position [-1, 0]
click at [152, 53] on span "Cena" at bounding box center [152, 43] width 97 height 21
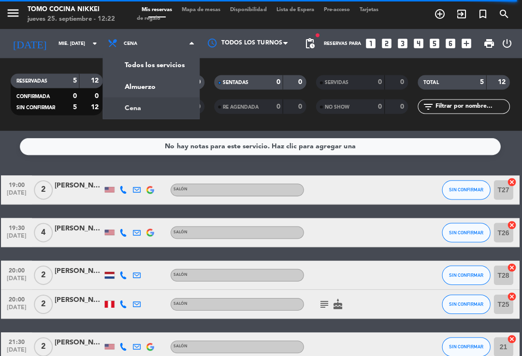
scroll to position [0, 0]
click at [151, 91] on div "menu Tomo Cocina Nikkei jueves 25. septiembre - 12:22 Mis reservas Mapa de mesa…" at bounding box center [261, 65] width 522 height 130
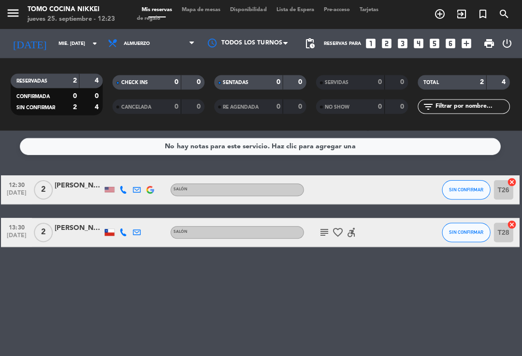
click at [57, 49] on input "mié. [DATE]" at bounding box center [88, 43] width 66 height 15
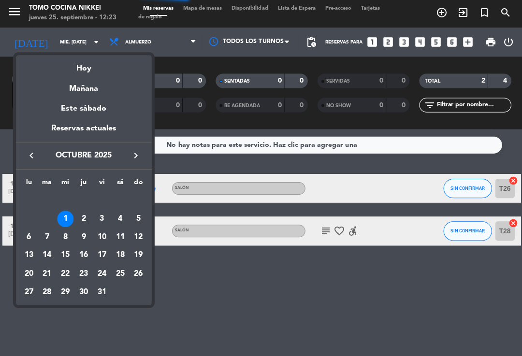
click at [81, 73] on div "Hoy" at bounding box center [83, 67] width 135 height 20
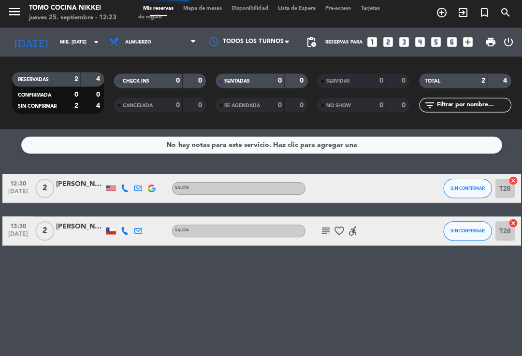
type input "[DEMOGRAPHIC_DATA] [DATE]"
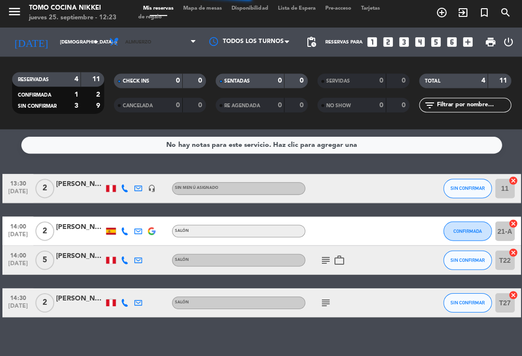
click at [148, 43] on span "Almuerzo" at bounding box center [138, 43] width 26 height 5
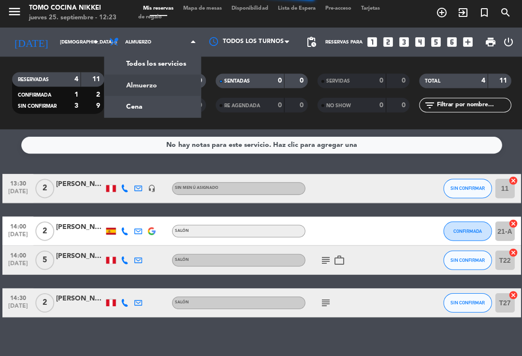
click at [148, 111] on div "menu Tomo Cocina Nikkei jueves 25. septiembre - 12:23 Mis reservas Mapa de mesa…" at bounding box center [261, 65] width 522 height 130
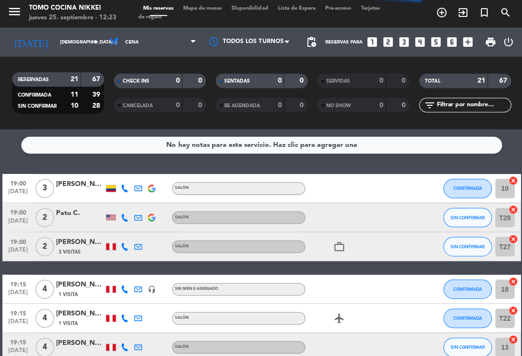
click at [479, 218] on span "SIN CONFIRMAR" at bounding box center [466, 218] width 34 height 5
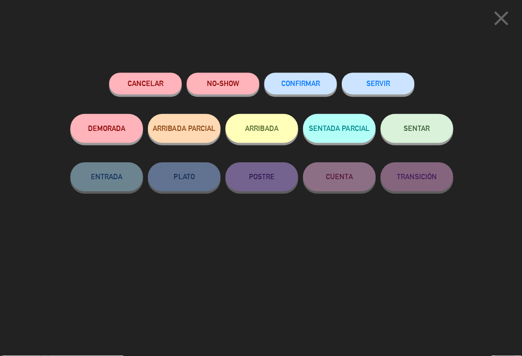
click at [150, 87] on button "Cancelar" at bounding box center [145, 85] width 72 height 22
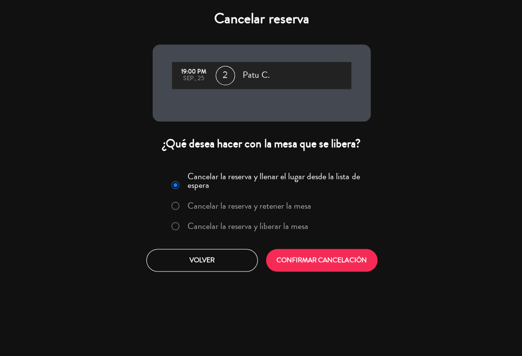
click at [250, 223] on label "Cancelar la reserva y liberar la mesa" at bounding box center [247, 227] width 121 height 9
click at [305, 258] on button "CONFIRMAR CANCELACIÓN" at bounding box center [320, 261] width 111 height 23
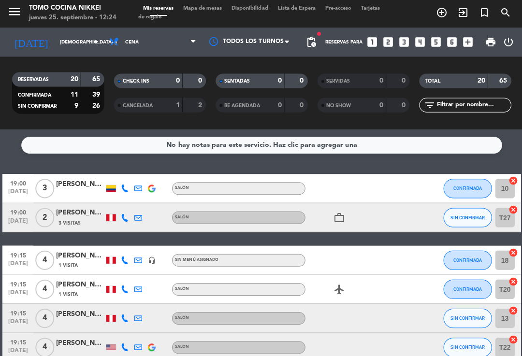
click at [211, 12] on span "Mapa de mesas" at bounding box center [202, 9] width 48 height 5
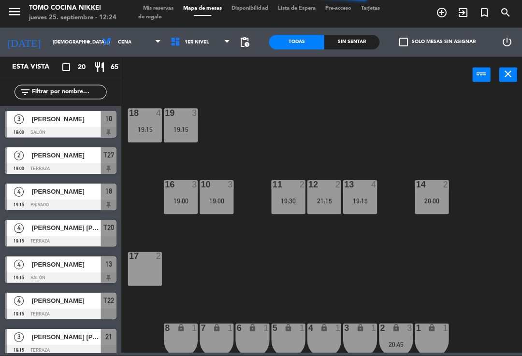
click at [151, 266] on div "17 2" at bounding box center [145, 270] width 34 height 34
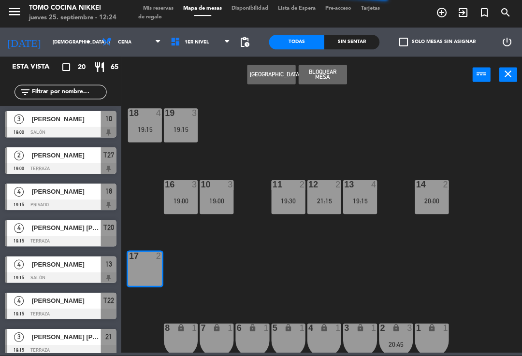
click at [268, 68] on button "[GEOGRAPHIC_DATA]" at bounding box center [270, 75] width 48 height 19
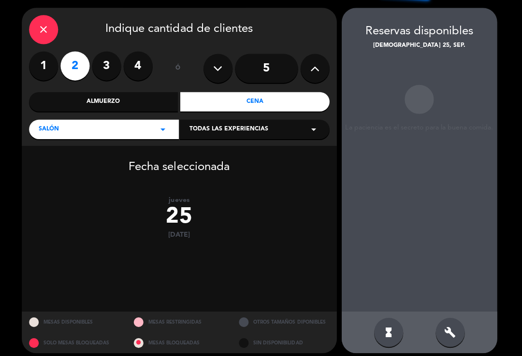
scroll to position [28, 0]
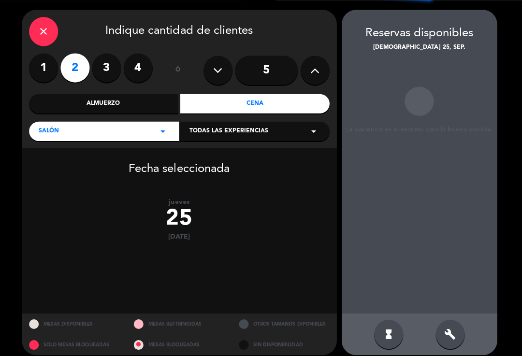
click at [451, 338] on icon "build" at bounding box center [449, 335] width 12 height 12
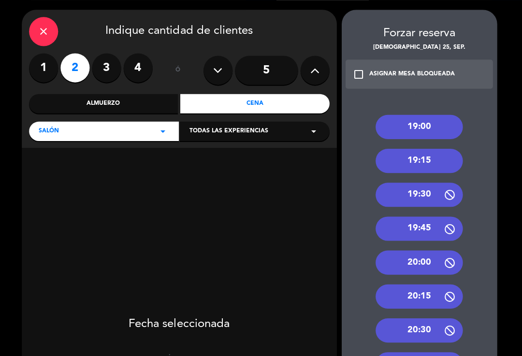
click at [434, 121] on div "19:00" at bounding box center [418, 128] width 87 height 24
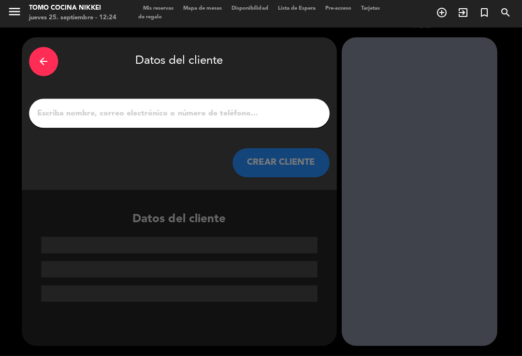
scroll to position [1, 0]
click at [57, 120] on input "1" at bounding box center [178, 115] width 285 height 14
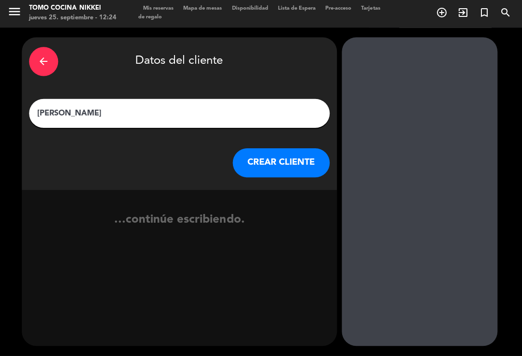
type input "[PERSON_NAME]"
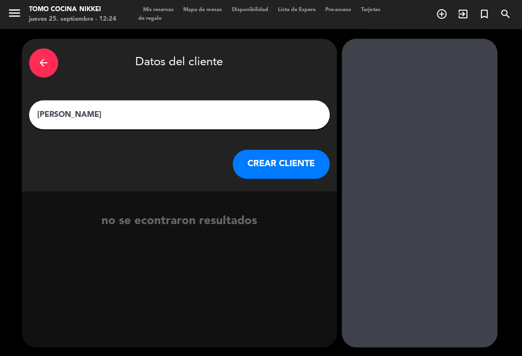
scroll to position [16, 0]
click at [292, 149] on button "CREAR CLIENTE" at bounding box center [280, 163] width 97 height 29
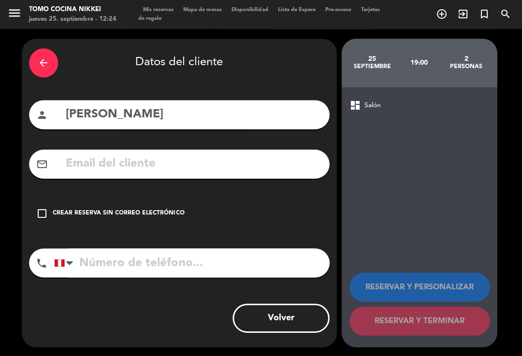
click at [105, 248] on input "tel" at bounding box center [191, 262] width 274 height 29
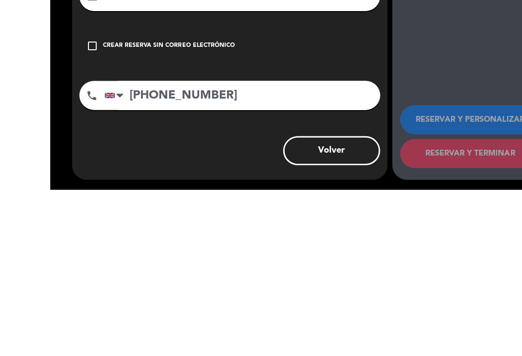
scroll to position [0, 0]
type input "[PHONE_NUMBER]"
click at [133, 154] on input "text" at bounding box center [193, 164] width 257 height 20
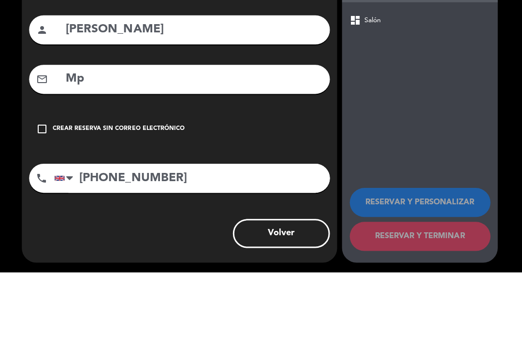
type input "M"
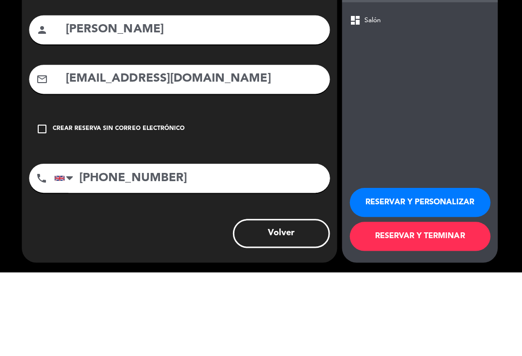
type input "[EMAIL_ADDRESS][DOMAIN_NAME]"
click at [508, 119] on div "arrow_back Datos del cliente person [PERSON_NAME] mail_outline [EMAIL_ADDRESS][…" at bounding box center [261, 192] width 522 height 327
click at [453, 306] on button "RESERVAR Y TERMINAR" at bounding box center [418, 320] width 140 height 29
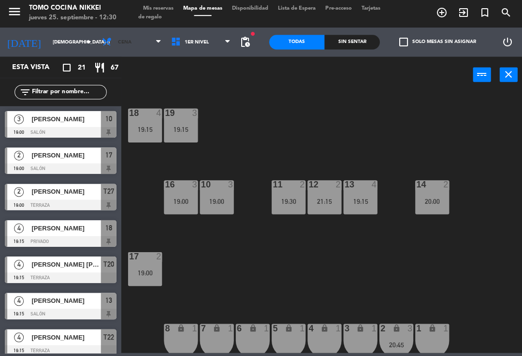
click at [133, 42] on span "Cena" at bounding box center [131, 43] width 69 height 21
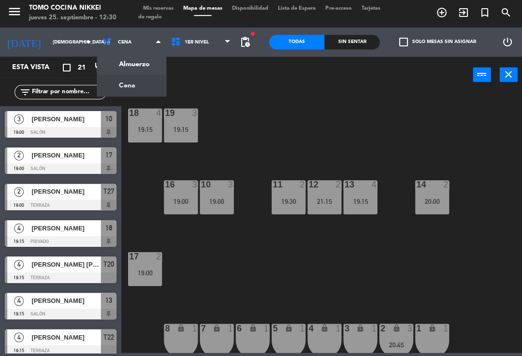
click at [175, 7] on span "Mis reservas" at bounding box center [158, 9] width 40 height 5
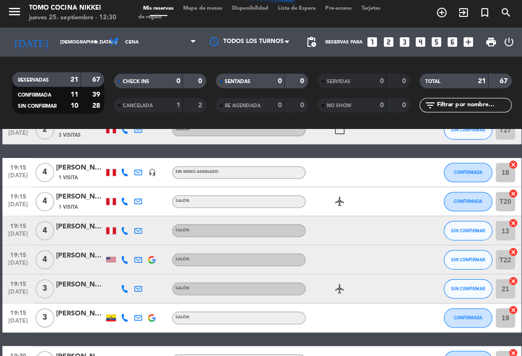
scroll to position [117, 0]
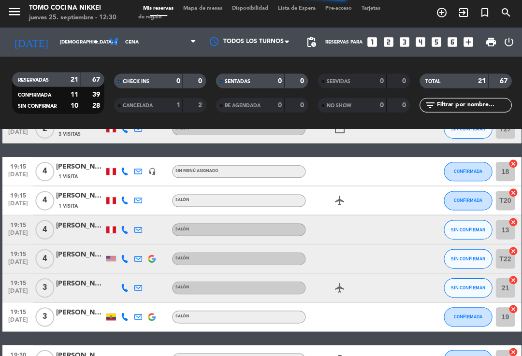
click at [127, 229] on icon at bounding box center [124, 231] width 8 height 8
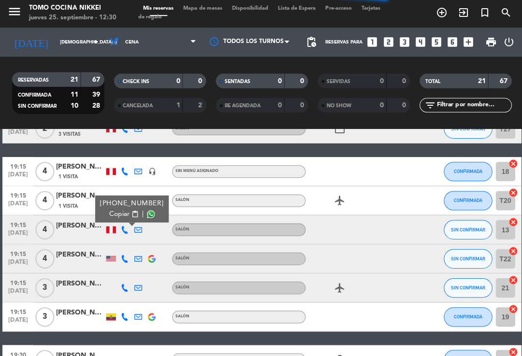
click at [465, 225] on button "SIN CONFIRMAR" at bounding box center [466, 230] width 48 height 19
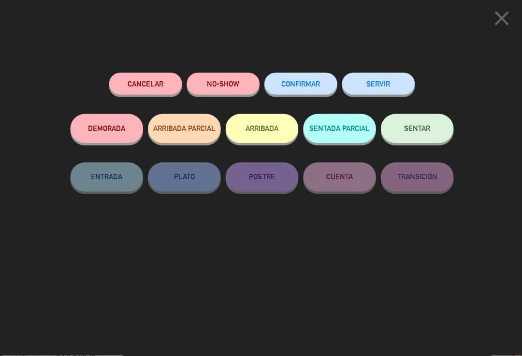
click at [301, 76] on button "CONFIRMAR" at bounding box center [299, 85] width 72 height 22
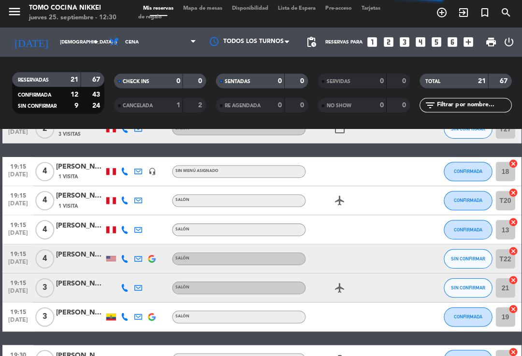
click at [71, 224] on div "[PERSON_NAME]" at bounding box center [80, 226] width 48 height 11
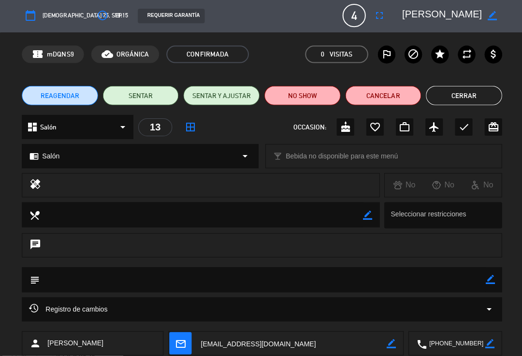
click at [386, 16] on button "fullscreen" at bounding box center [377, 16] width 17 height 17
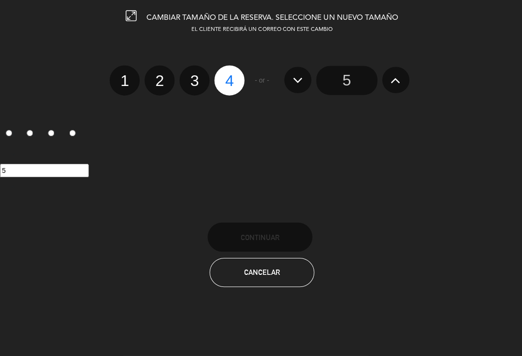
click at [360, 93] on input "5" at bounding box center [345, 81] width 61 height 29
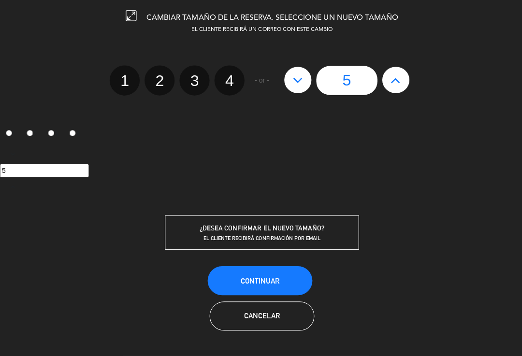
click at [285, 279] on button "Continuar" at bounding box center [259, 281] width 104 height 29
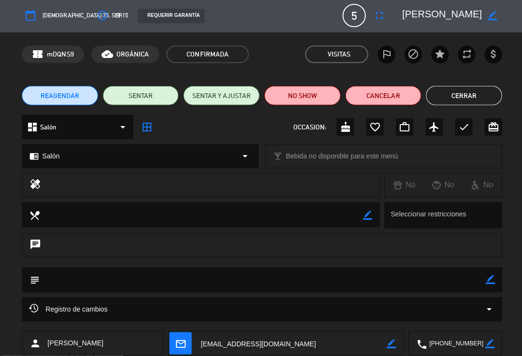
click at [491, 282] on icon "border_color" at bounding box center [488, 279] width 9 height 9
click at [490, 275] on icon at bounding box center [488, 279] width 9 height 9
click at [454, 94] on button "Cerrar" at bounding box center [462, 96] width 76 height 19
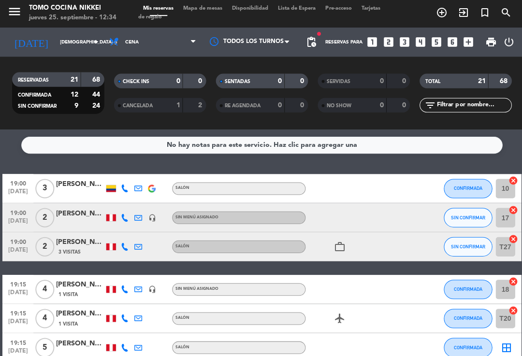
scroll to position [0, 0]
click at [123, 45] on span "Cena" at bounding box center [152, 43] width 97 height 21
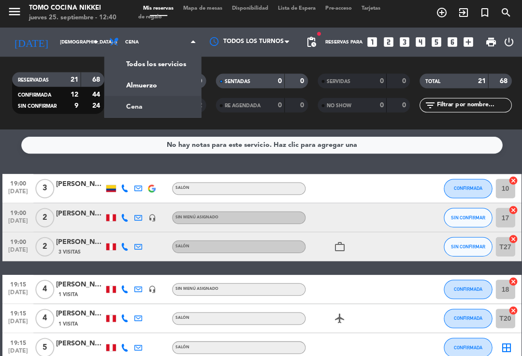
click at [132, 86] on div "menu Tomo Cocina Nikkei jueves 25. septiembre - 12:40 Mis reservas Mapa de mesa…" at bounding box center [261, 65] width 522 height 130
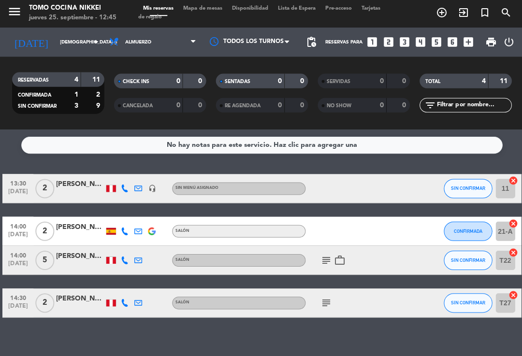
click at [447, 21] on span "add_circle_outline" at bounding box center [440, 14] width 21 height 16
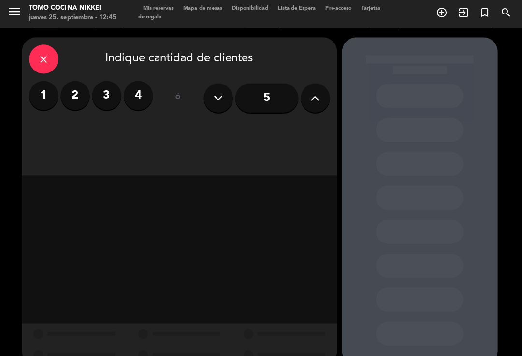
click at [33, 53] on div "close" at bounding box center [43, 60] width 29 height 29
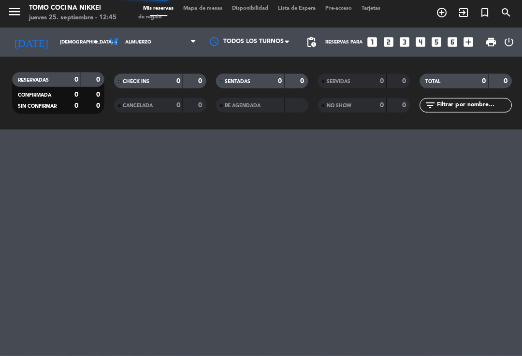
click at [465, 11] on icon "exit_to_app" at bounding box center [462, 14] width 12 height 12
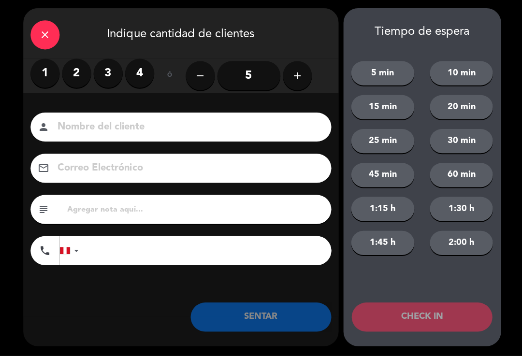
click at [75, 76] on label "2" at bounding box center [76, 74] width 29 height 29
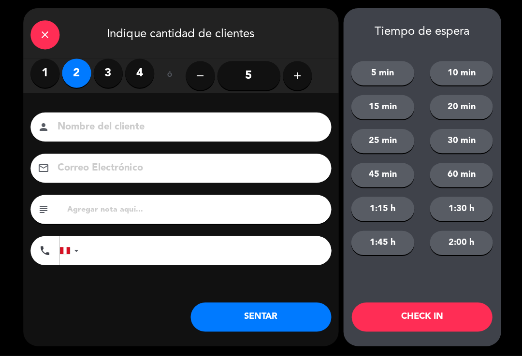
click at [81, 120] on input at bounding box center [187, 128] width 261 height 17
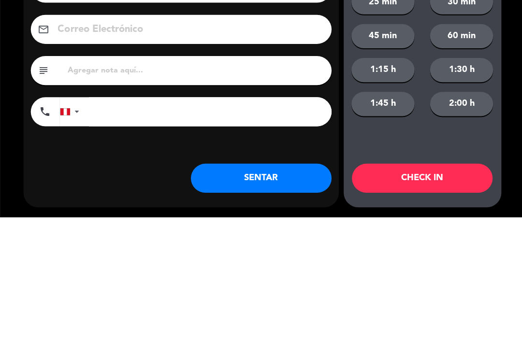
type input "Cristofer"
click at [347, 151] on div "Tiempo de espera 5 min 10 min 15 min 20 min 25 min 30 min 45 min 60 min 1:15 h …" at bounding box center [420, 178] width 157 height 337
click at [271, 253] on input "tel" at bounding box center [209, 251] width 242 height 29
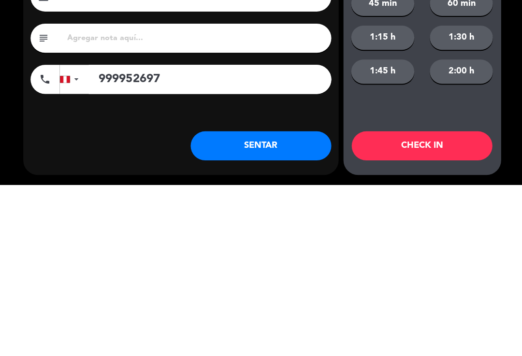
type input "999952697"
click at [307, 303] on button "SENTAR" at bounding box center [260, 317] width 140 height 29
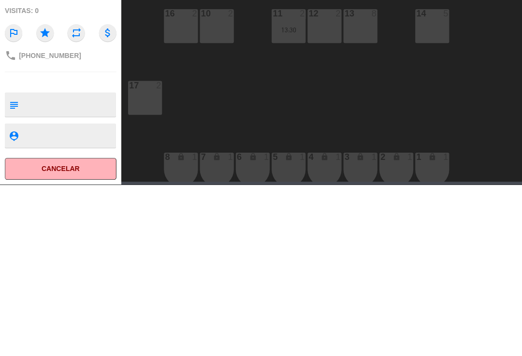
click at [215, 200] on div "10 2" at bounding box center [216, 198] width 34 height 34
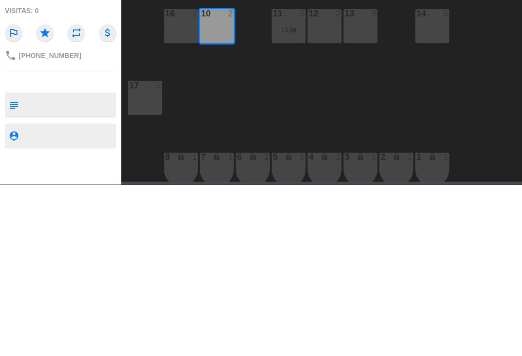
click at [294, 81] on button "Sentar y Asignar" at bounding box center [296, 75] width 48 height 19
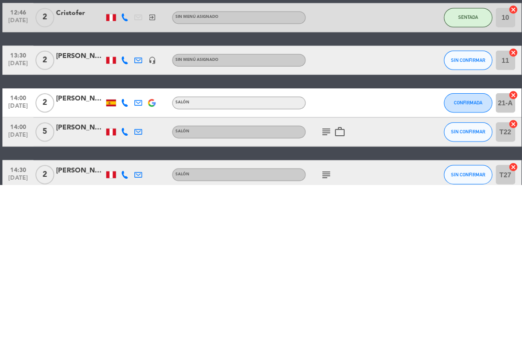
click at [190, 9] on span "Mapa de mesas" at bounding box center [202, 9] width 48 height 5
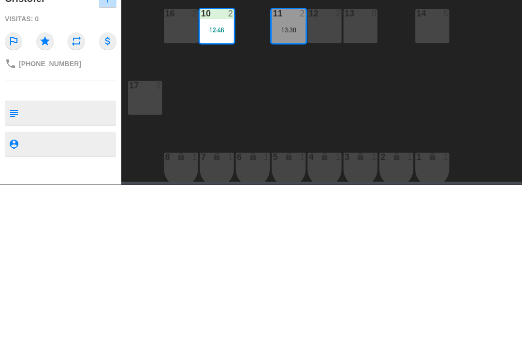
click at [312, 77] on button "Cambiar" at bounding box center [322, 75] width 48 height 19
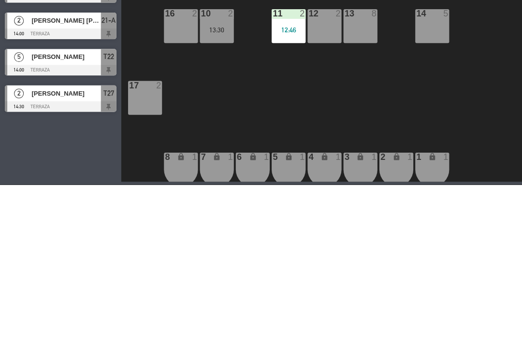
click at [360, 158] on div "18 8 19 8 16 2 10 2 13:30 11 2 12:46 12 2 13 8 14 5 17 2 7 lock 1 8 lock 1 6 lo…" at bounding box center [324, 223] width 396 height 260
click at [367, 46] on div "Sin sentar" at bounding box center [350, 43] width 55 height 14
